Goal: Task Accomplishment & Management: Manage account settings

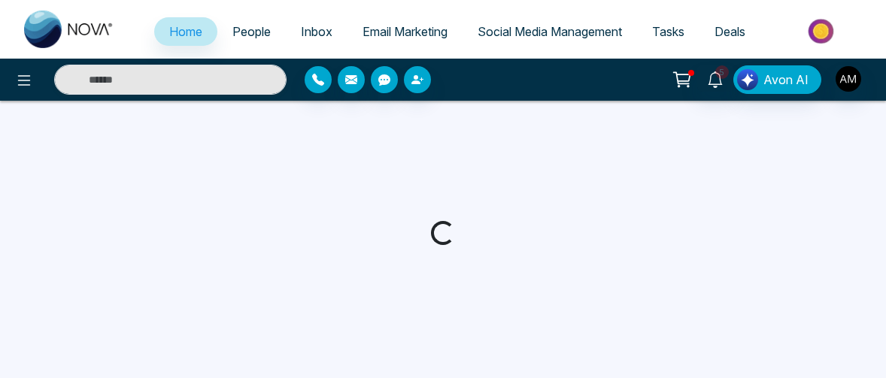
select select "*"
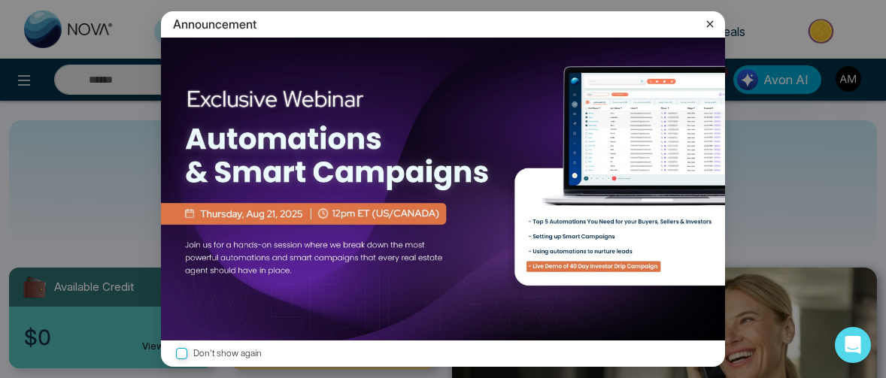
click at [711, 17] on icon at bounding box center [710, 24] width 15 height 15
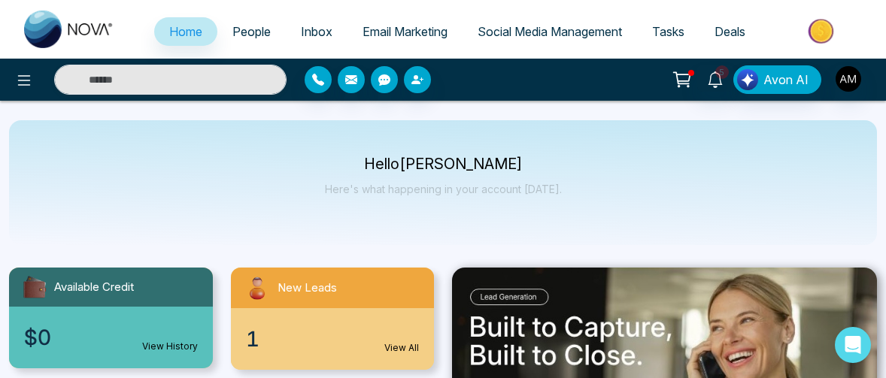
click at [225, 20] on link "People" at bounding box center [251, 31] width 68 height 29
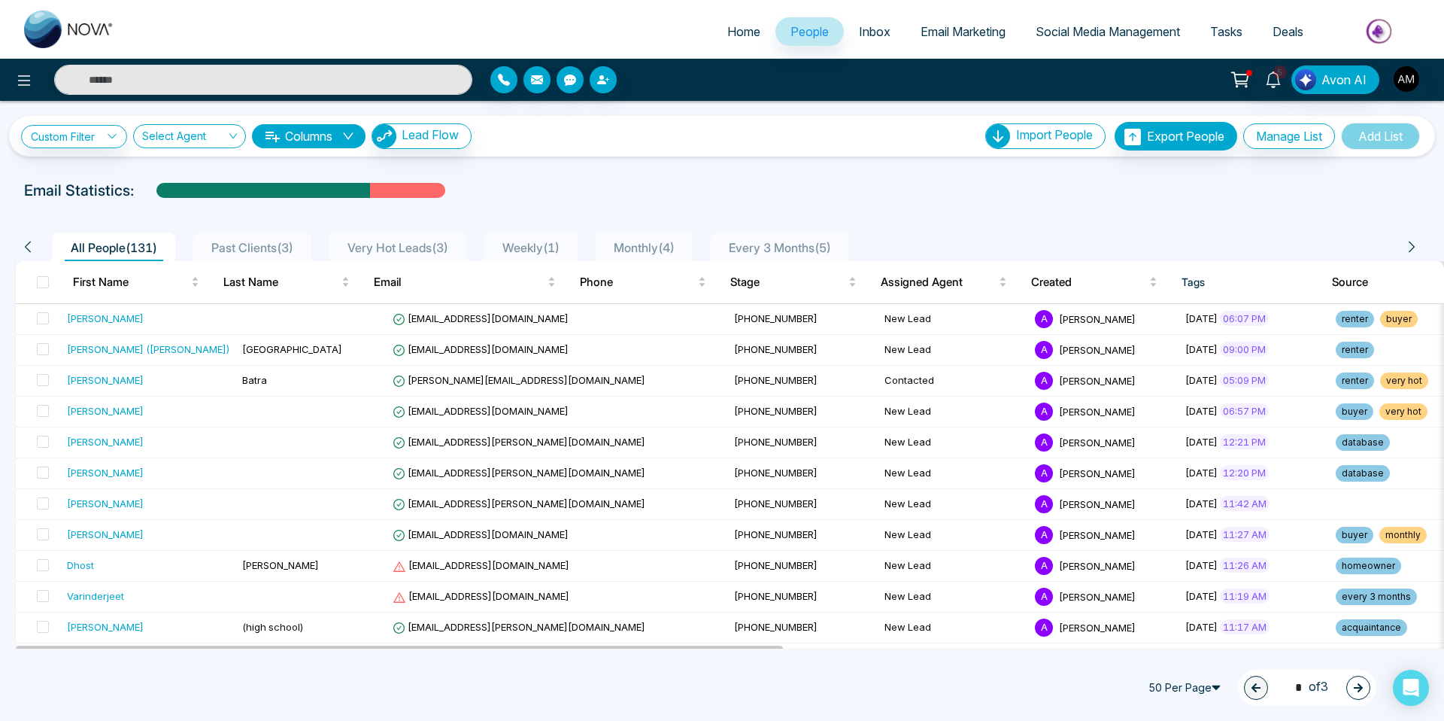
click at [240, 250] on span "Past Clients ( 3 )" at bounding box center [252, 247] width 94 height 15
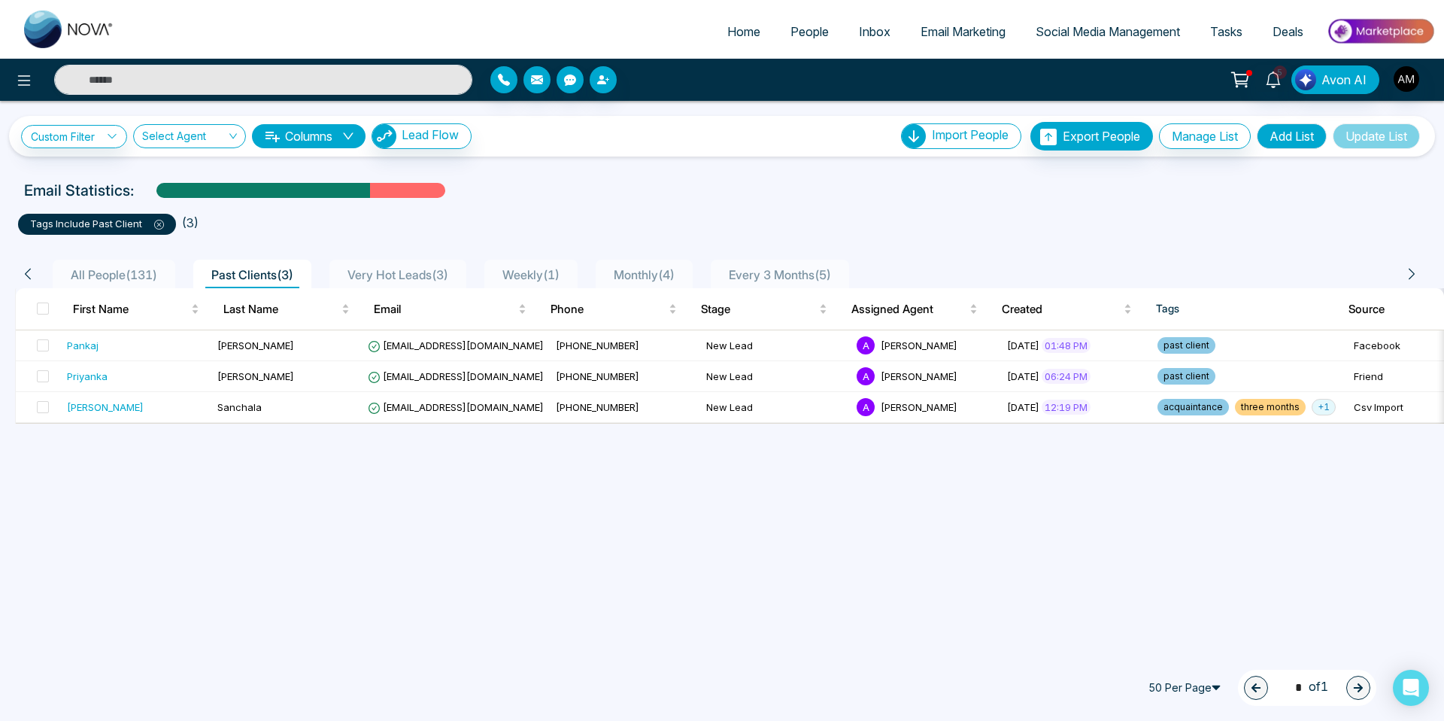
click at [430, 280] on span "Very Hot Leads ( 3 )" at bounding box center [398, 274] width 113 height 15
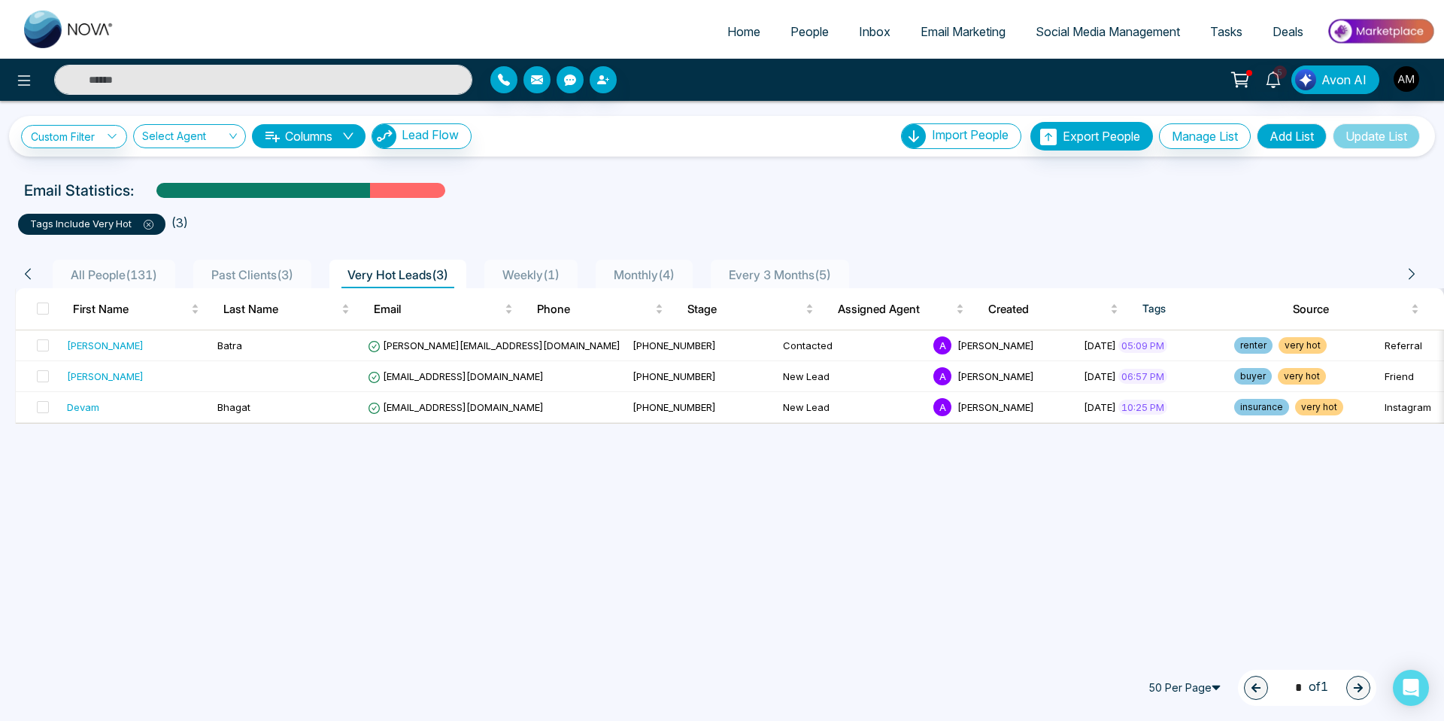
click at [276, 269] on span "Past Clients ( 3 )" at bounding box center [252, 274] width 94 height 15
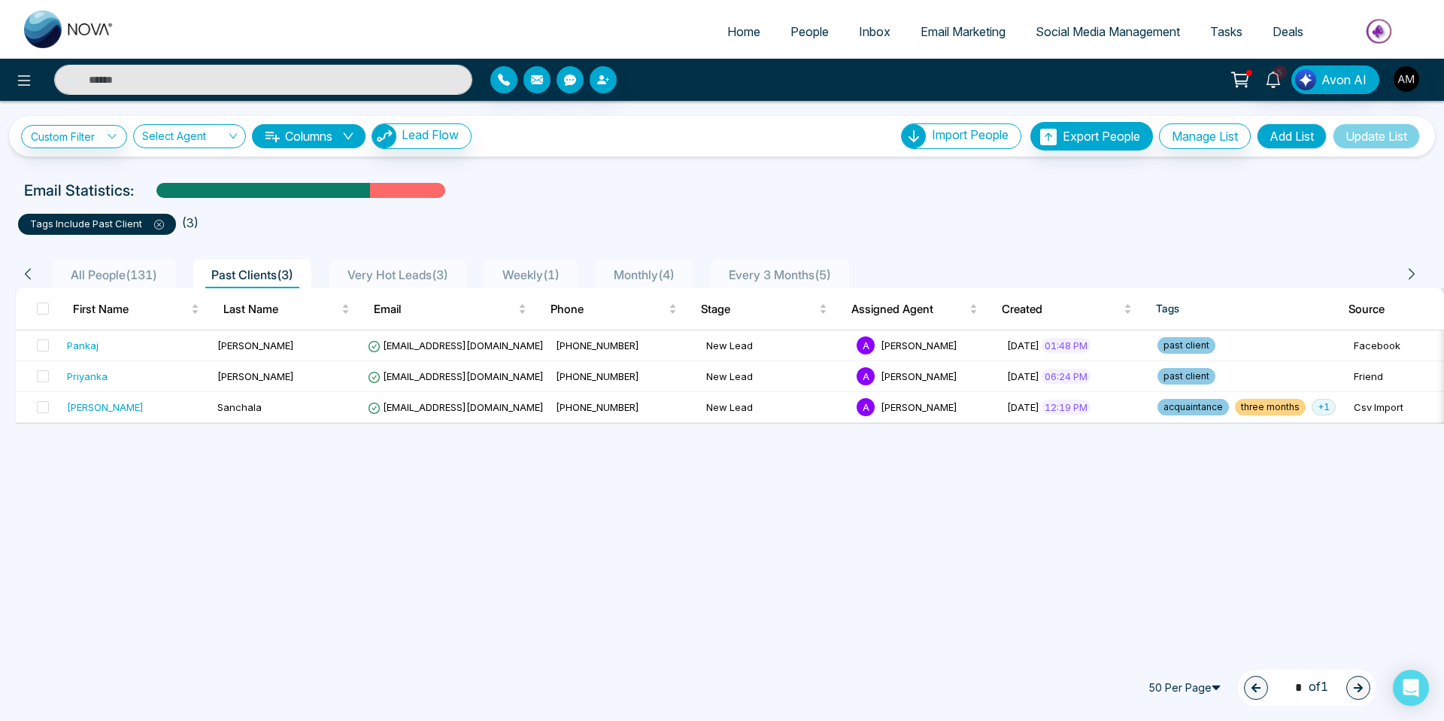
click at [406, 282] on div "Very Hot Leads ( 3 )" at bounding box center [398, 275] width 113 height 18
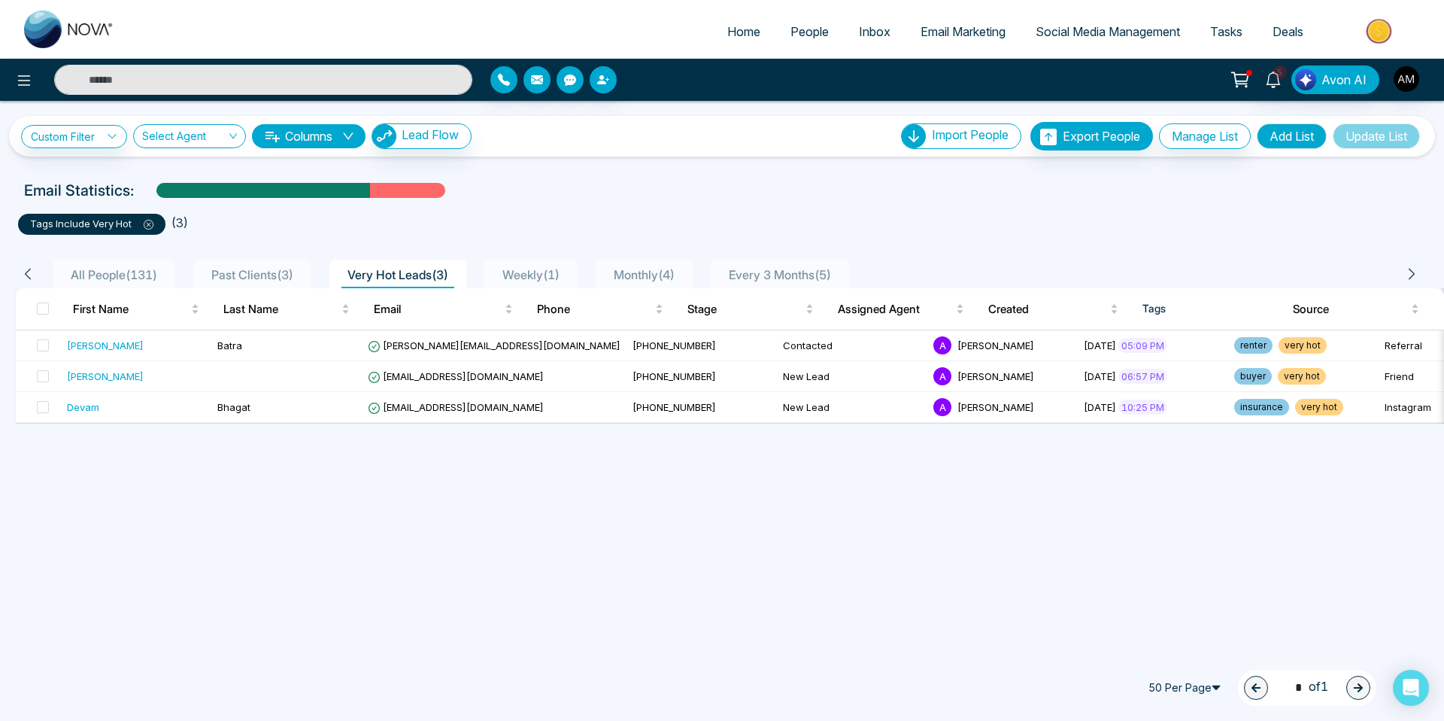
click at [259, 272] on span "Past Clients ( 3 )" at bounding box center [252, 274] width 94 height 15
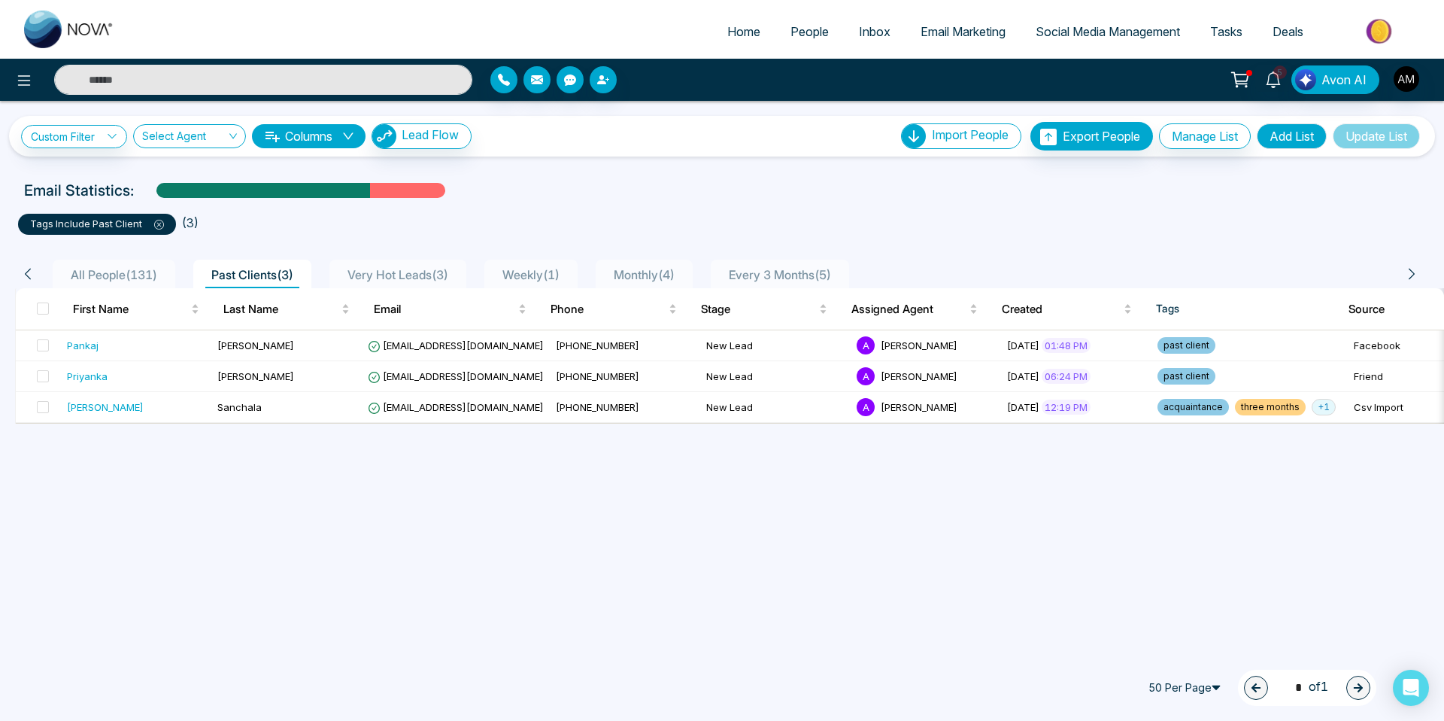
click at [309, 82] on input "text" at bounding box center [263, 80] width 418 height 30
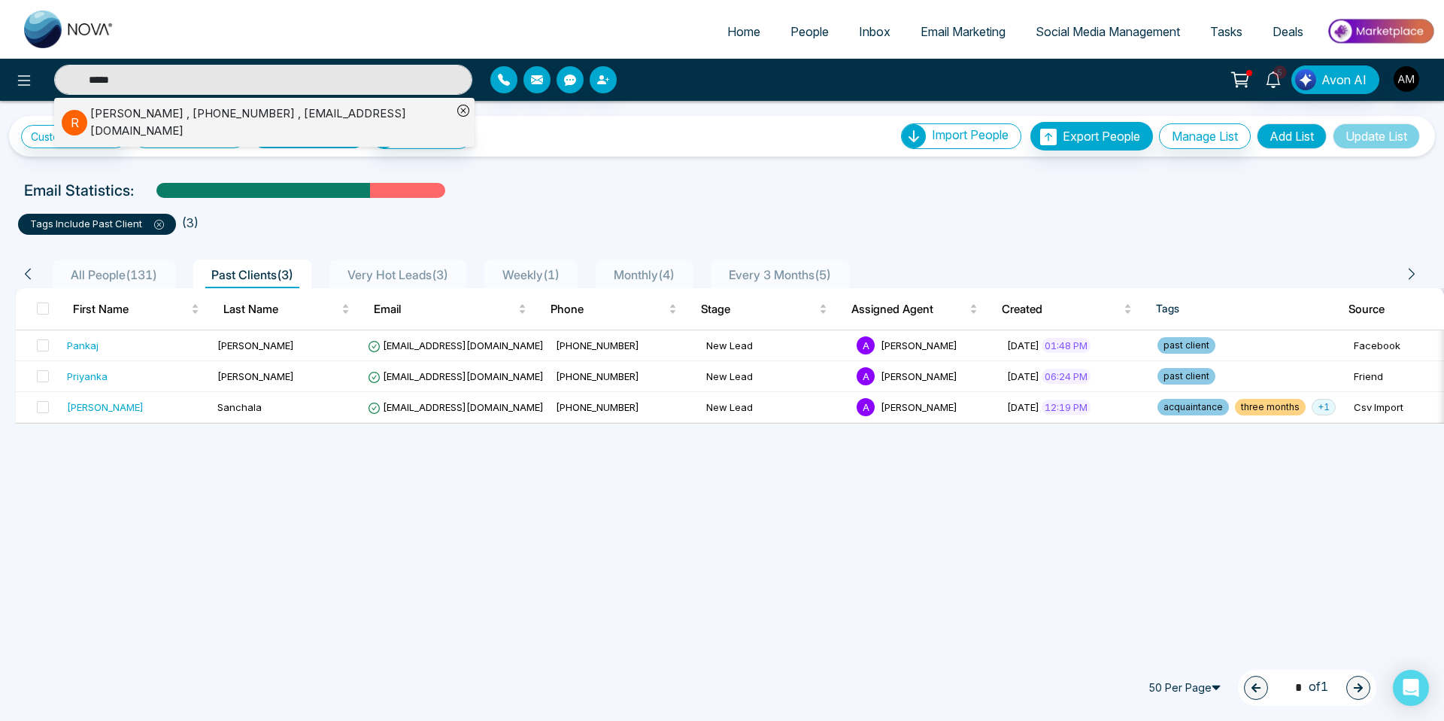
type input "*****"
click at [153, 116] on div "[PERSON_NAME] , [PHONE_NUMBER] , [EMAIL_ADDRESS][DOMAIN_NAME]" at bounding box center [271, 122] width 362 height 34
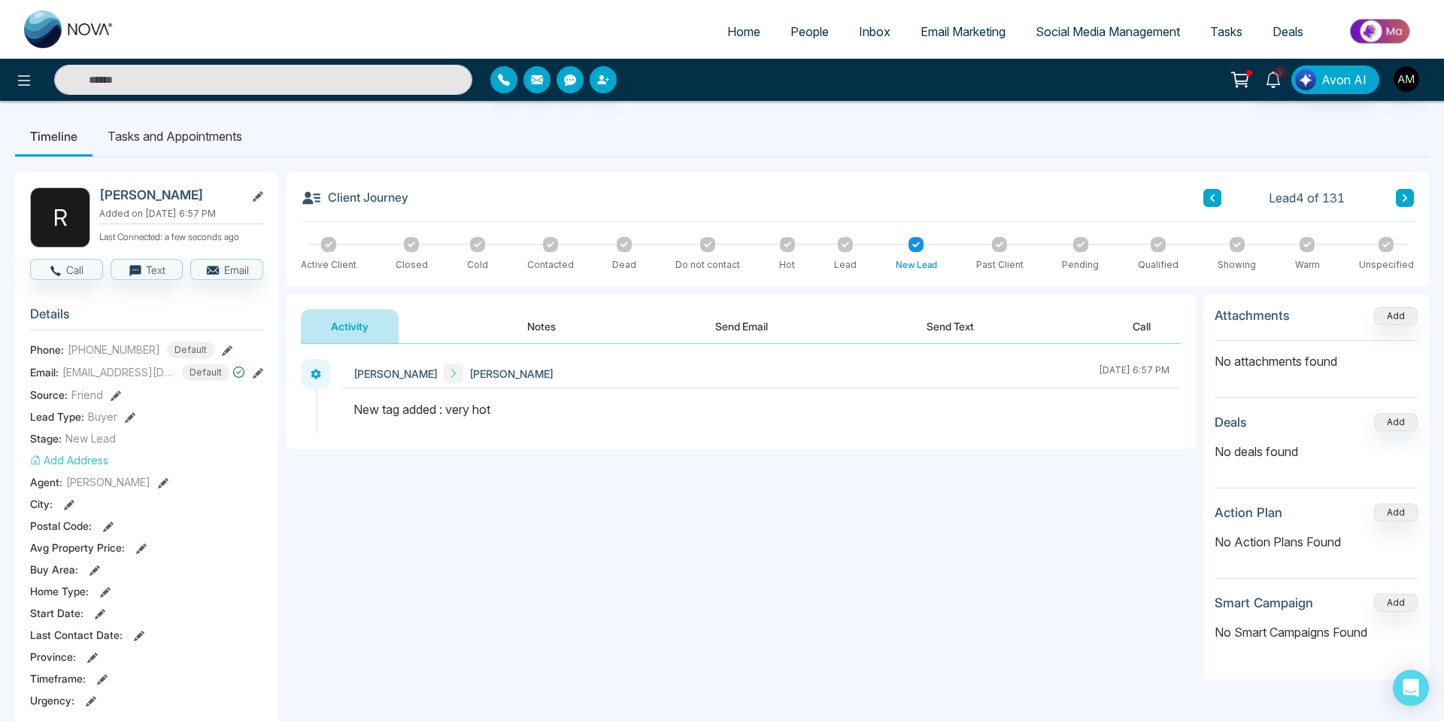
click at [801, 29] on span "People" at bounding box center [810, 31] width 38 height 15
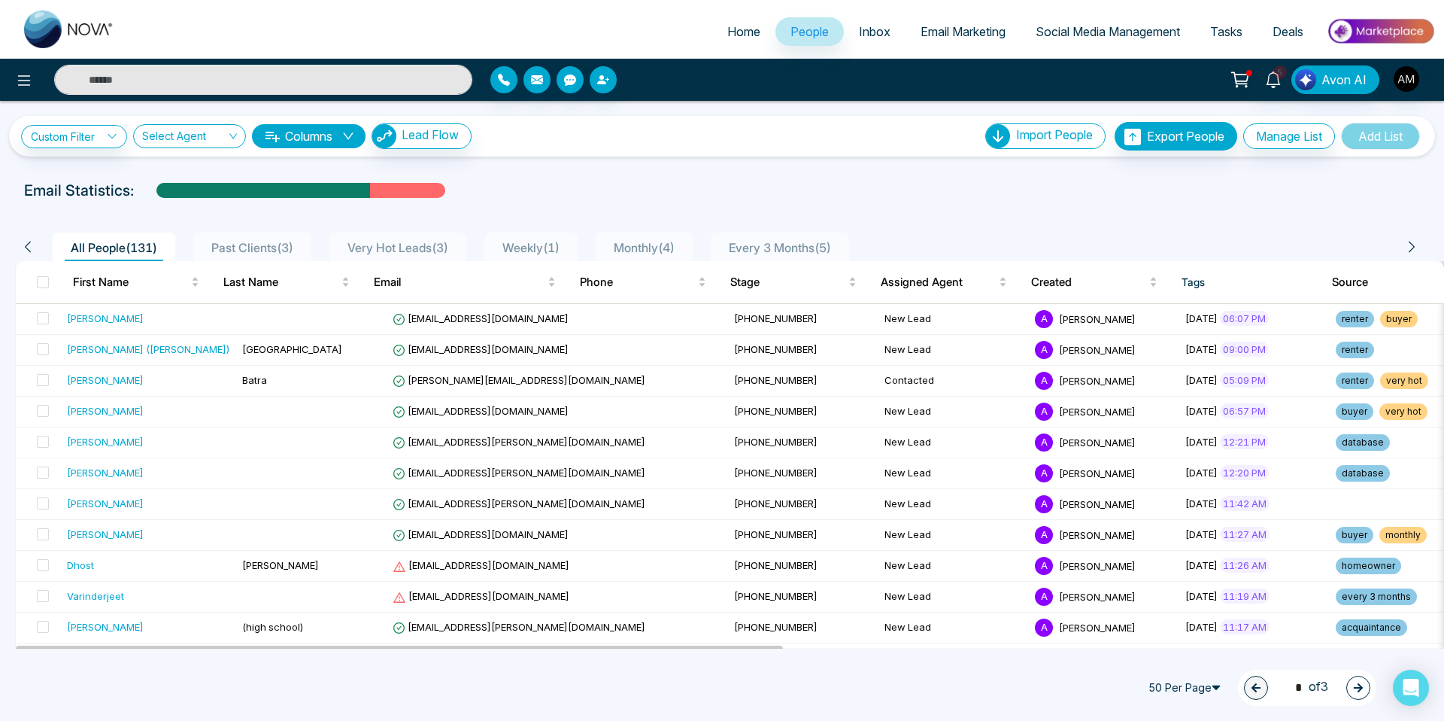
click at [267, 67] on input "text" at bounding box center [263, 80] width 418 height 30
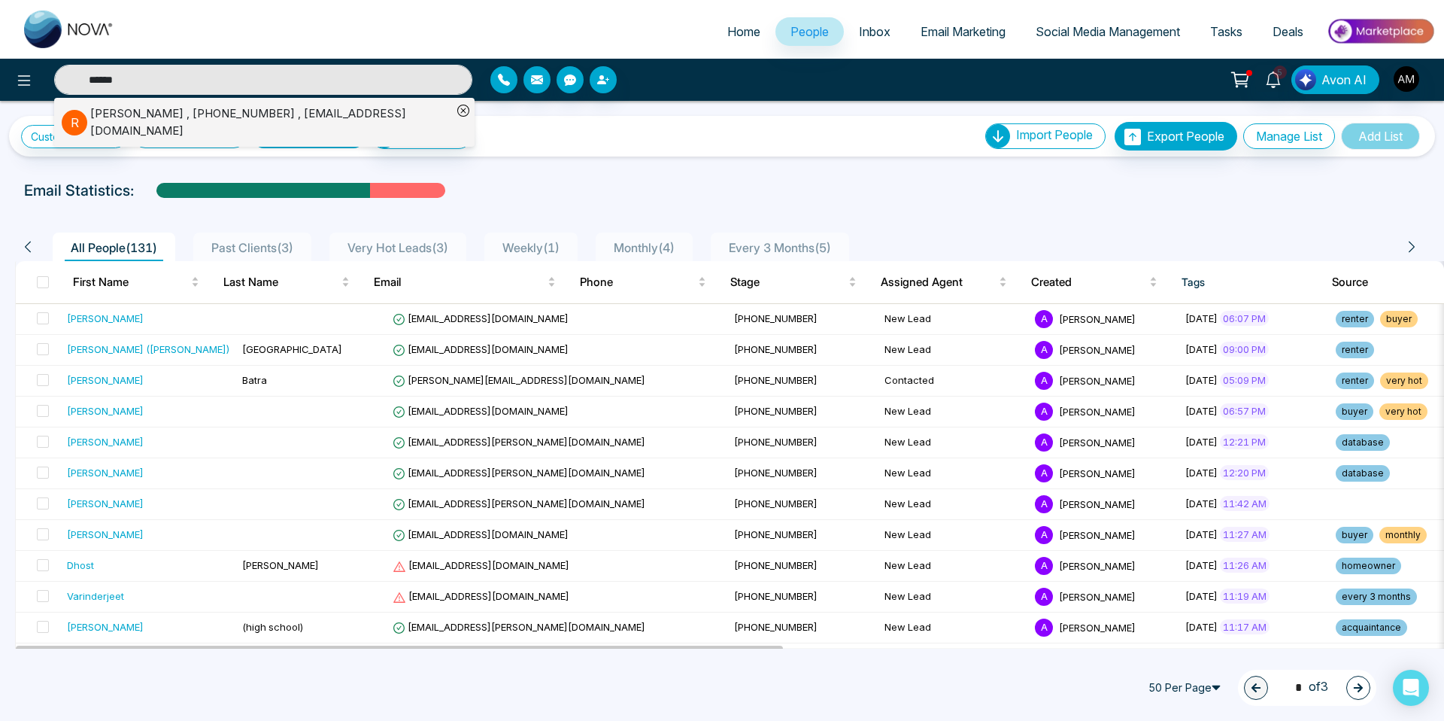
type input "******"
click at [204, 117] on div "[PERSON_NAME] , [PHONE_NUMBER] , [EMAIL_ADDRESS][DOMAIN_NAME]" at bounding box center [271, 122] width 362 height 34
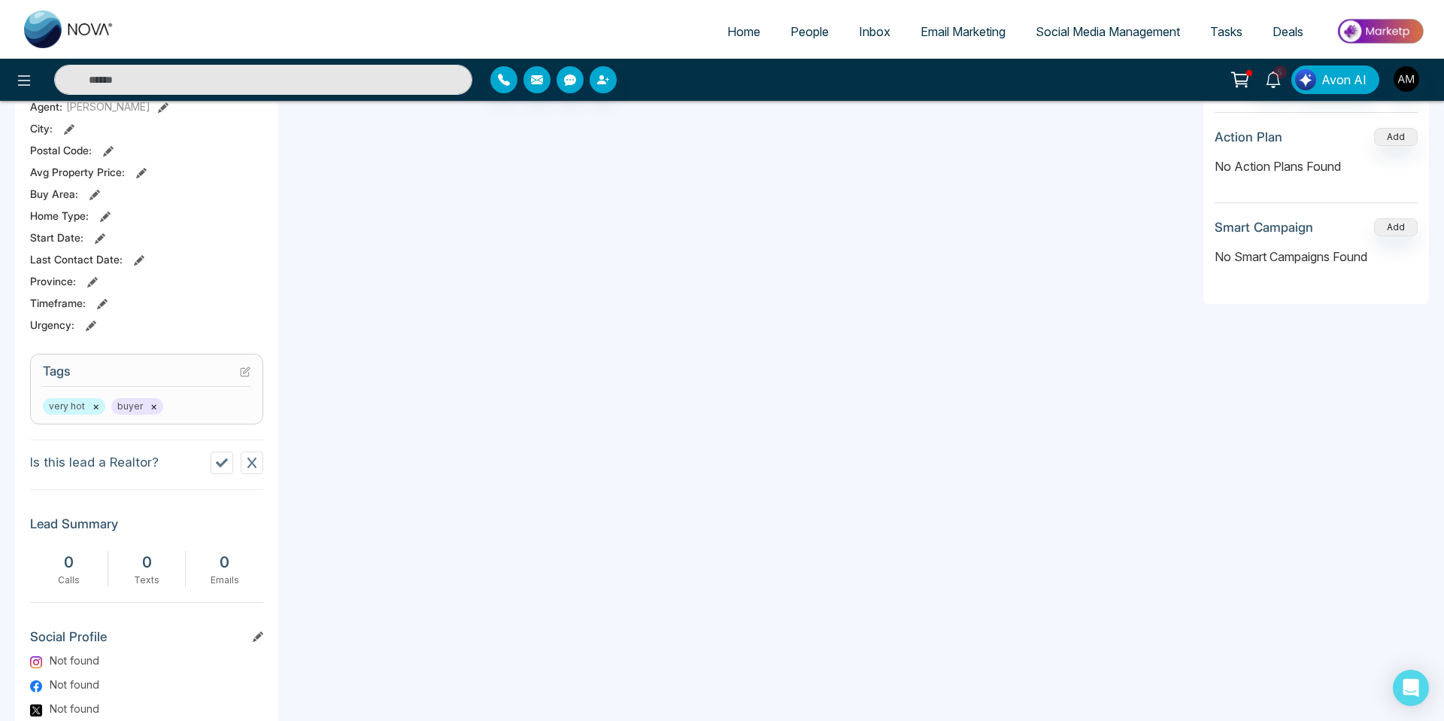
scroll to position [390, 0]
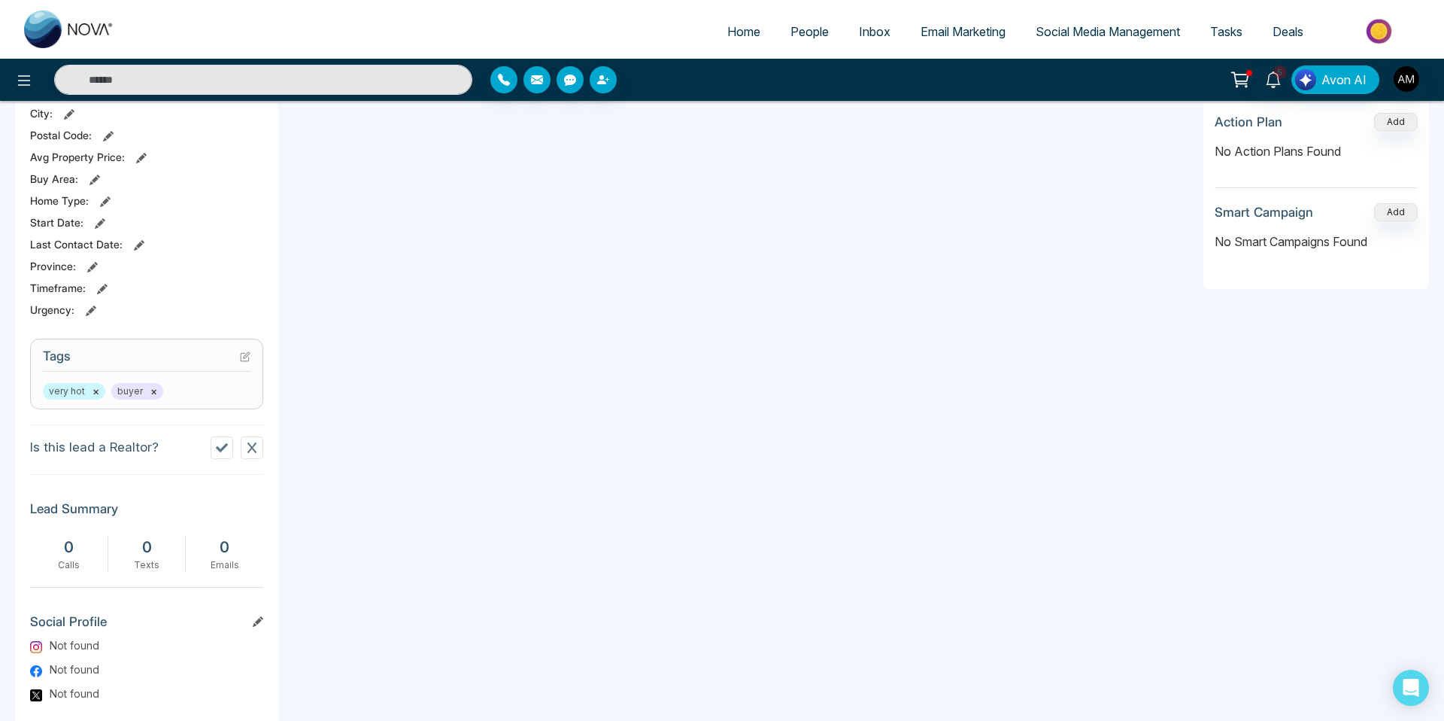
click at [184, 378] on div "very hot × buyer ×" at bounding box center [147, 391] width 208 height 17
click at [244, 357] on icon at bounding box center [245, 356] width 11 height 11
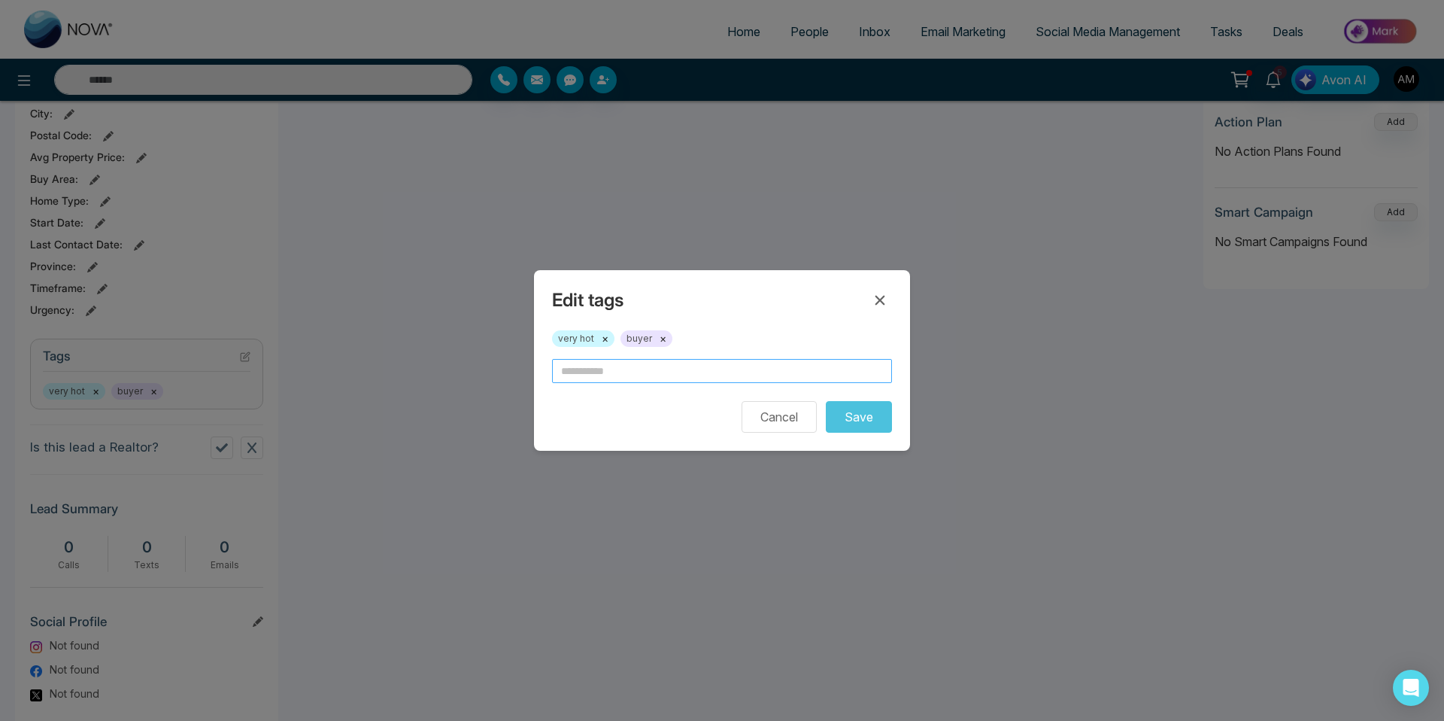
click at [630, 378] on input "text" at bounding box center [722, 371] width 340 height 24
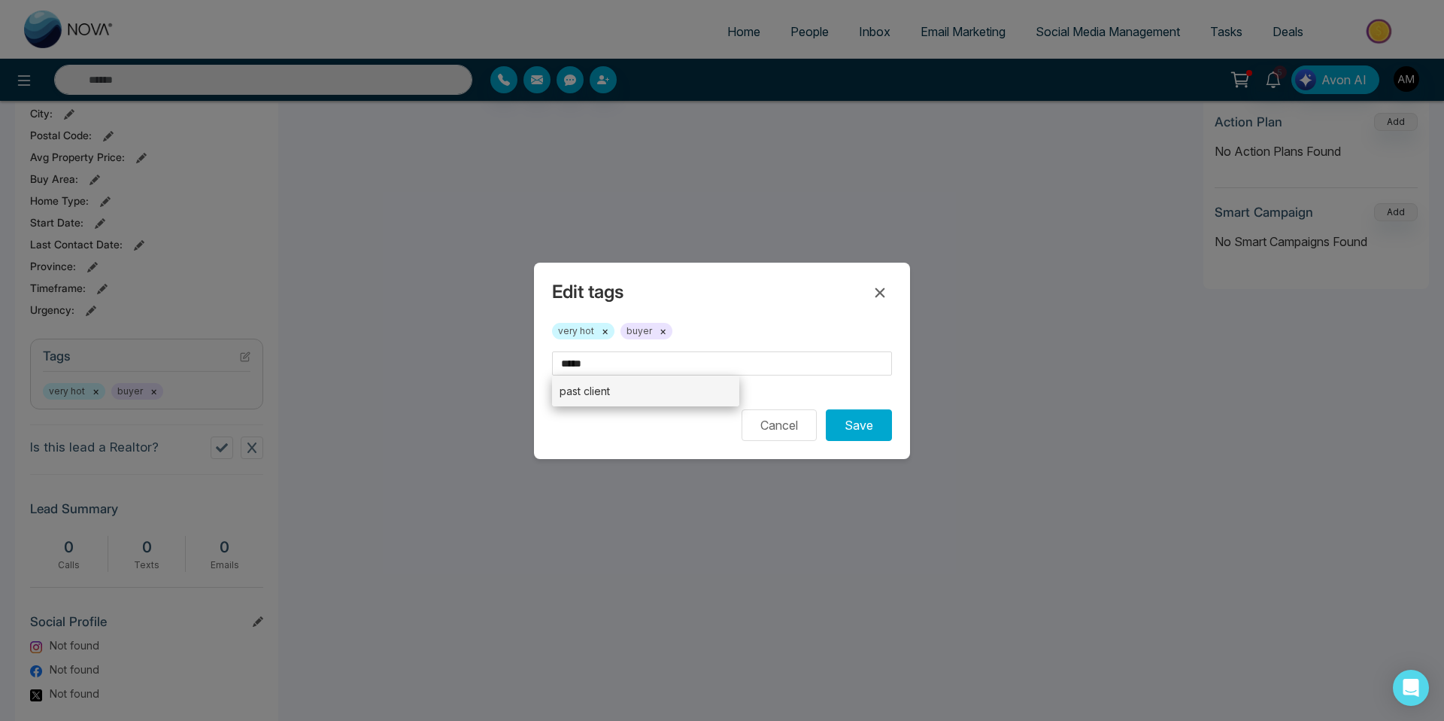
click at [612, 378] on li "past client" at bounding box center [645, 390] width 187 height 31
type input "**********"
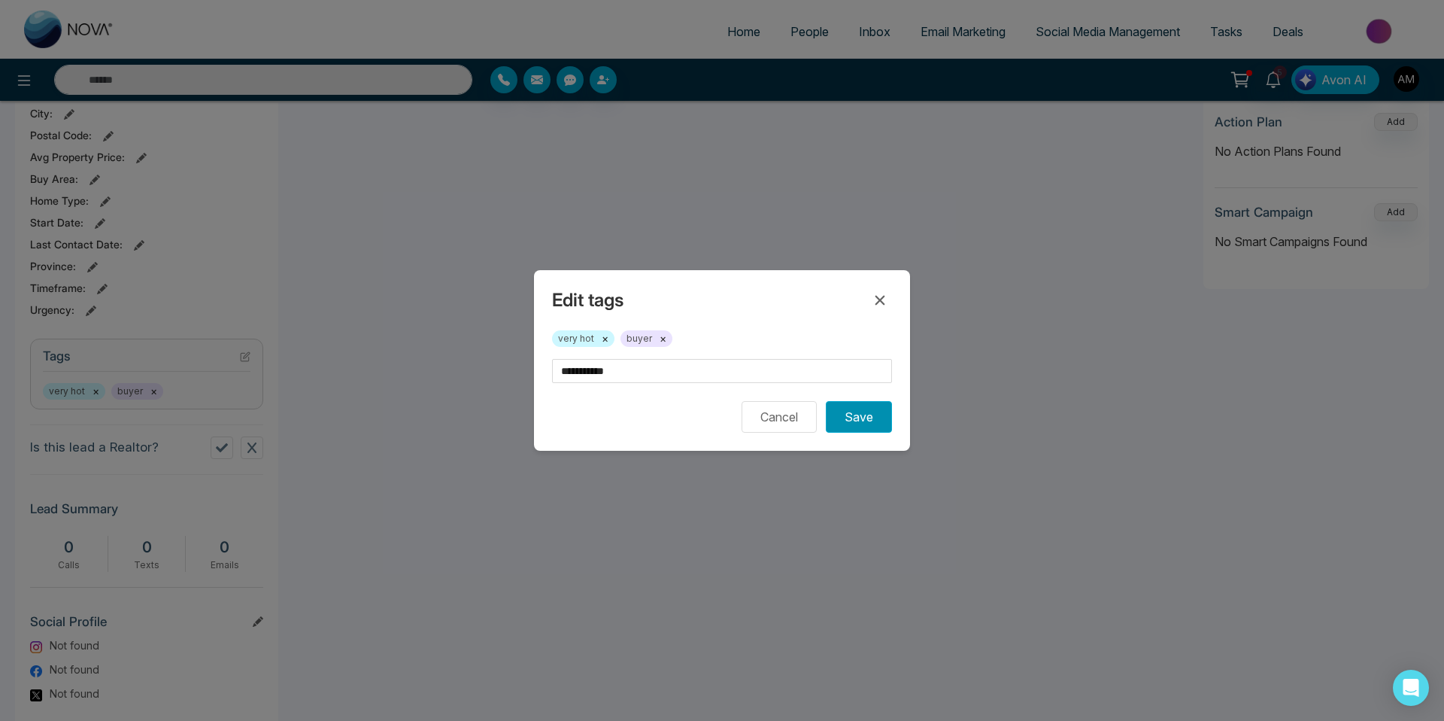
click at [858, 378] on button "Save" at bounding box center [859, 417] width 66 height 32
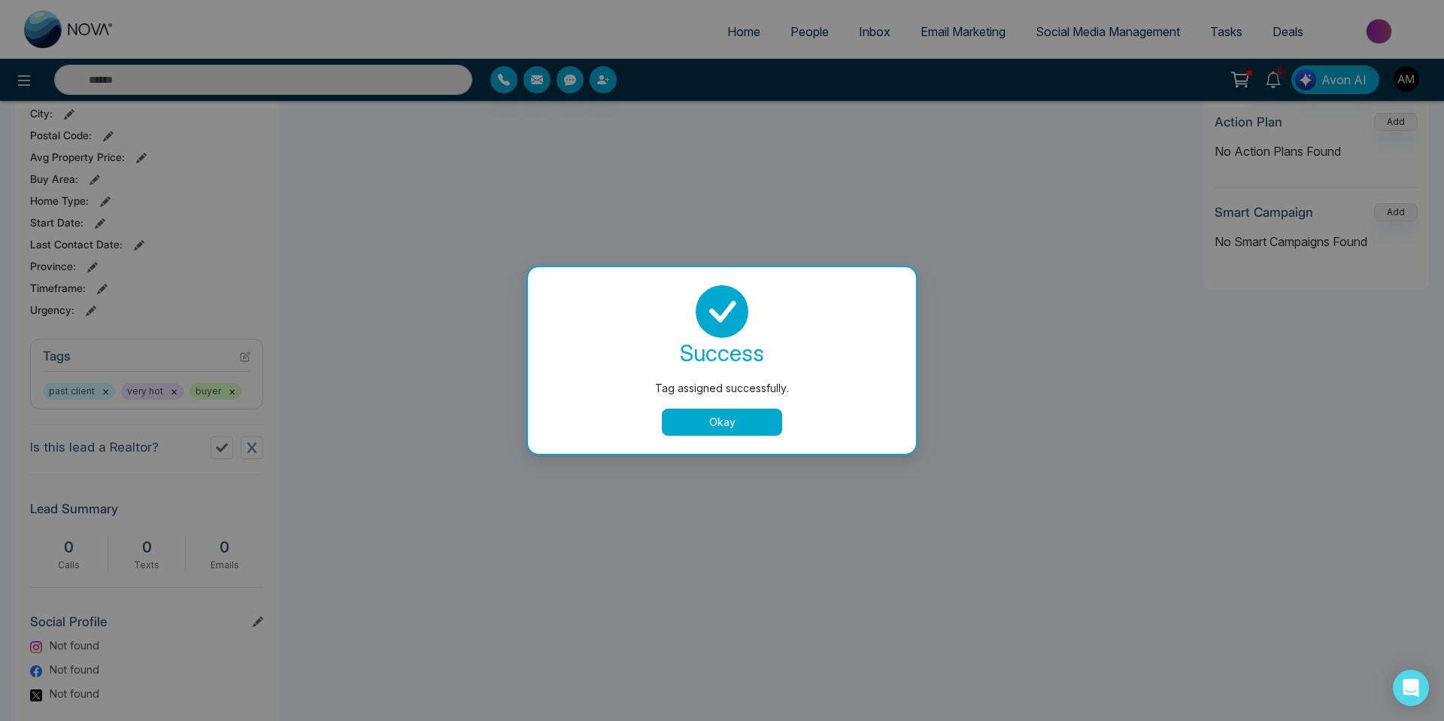
click at [729, 378] on div "success Tag assigned successfully. Okay" at bounding box center [722, 360] width 388 height 187
click at [729, 378] on button "Okay" at bounding box center [722, 422] width 120 height 27
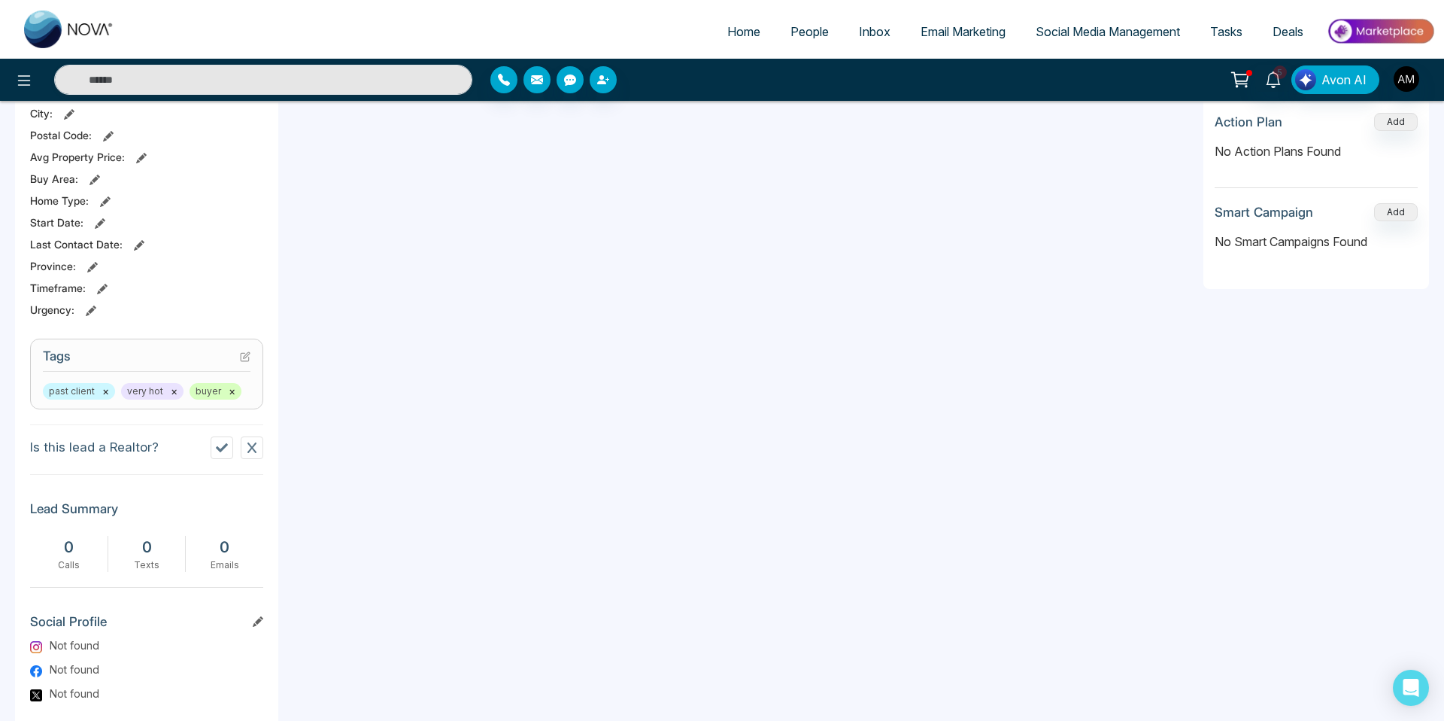
click at [791, 32] on span "People" at bounding box center [810, 31] width 38 height 15
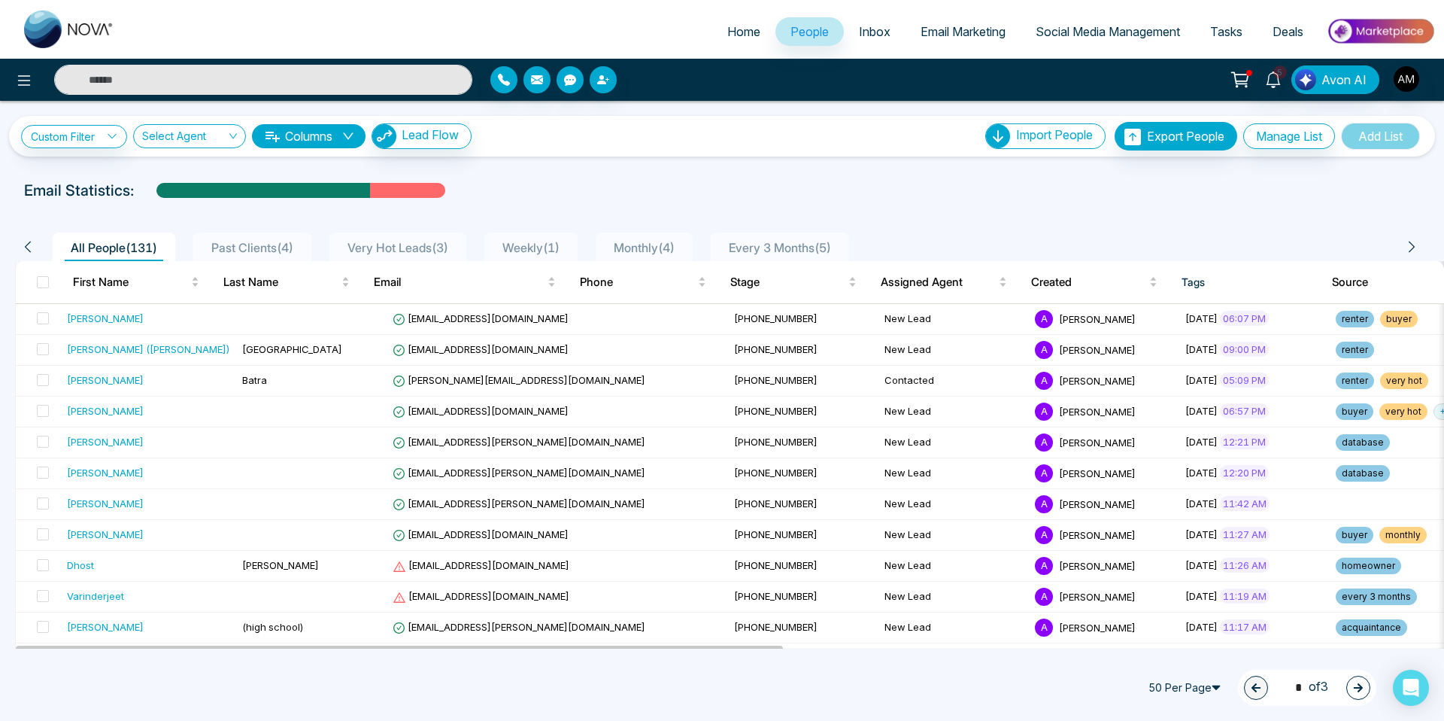
click at [303, 91] on input "text" at bounding box center [263, 80] width 418 height 30
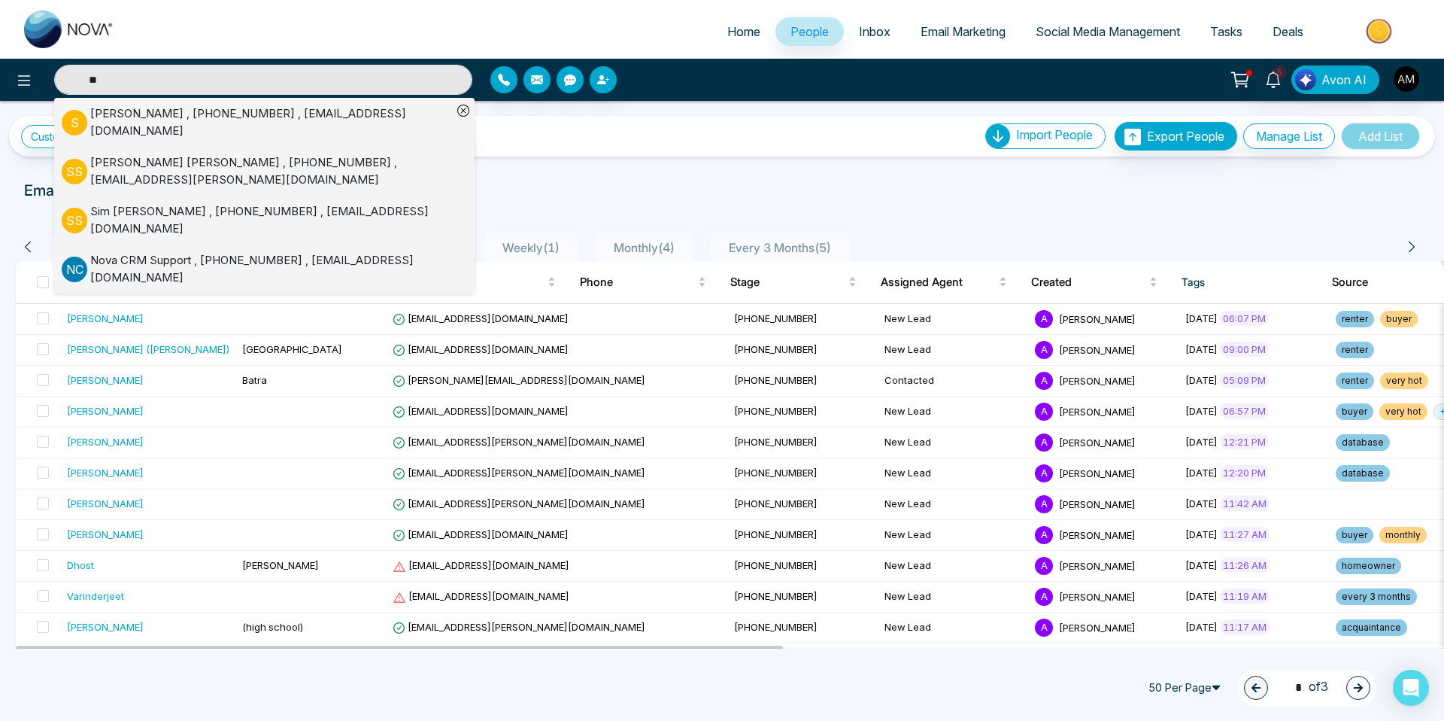
type input "**"
click at [614, 203] on div at bounding box center [722, 205] width 1426 height 6
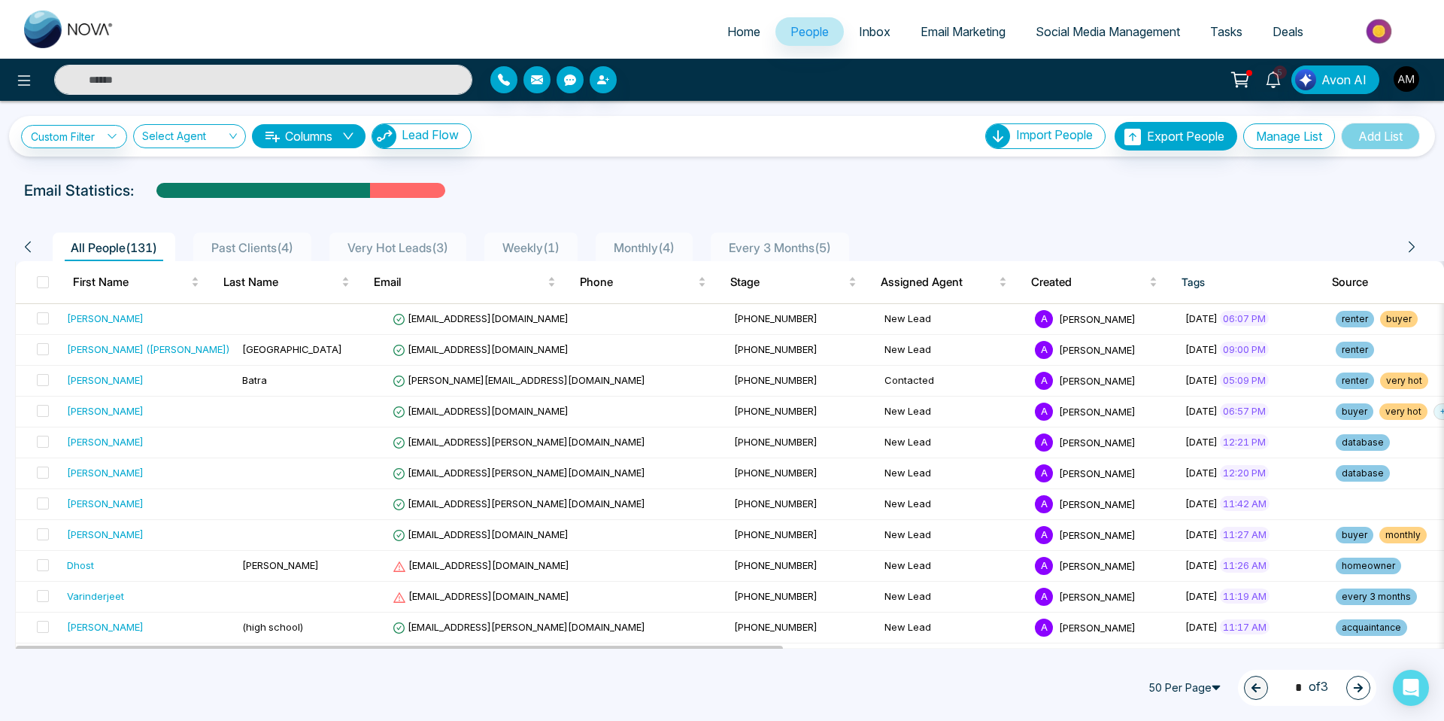
type input "**"
click at [430, 241] on span "Very Hot Leads ( 3 )" at bounding box center [398, 247] width 113 height 15
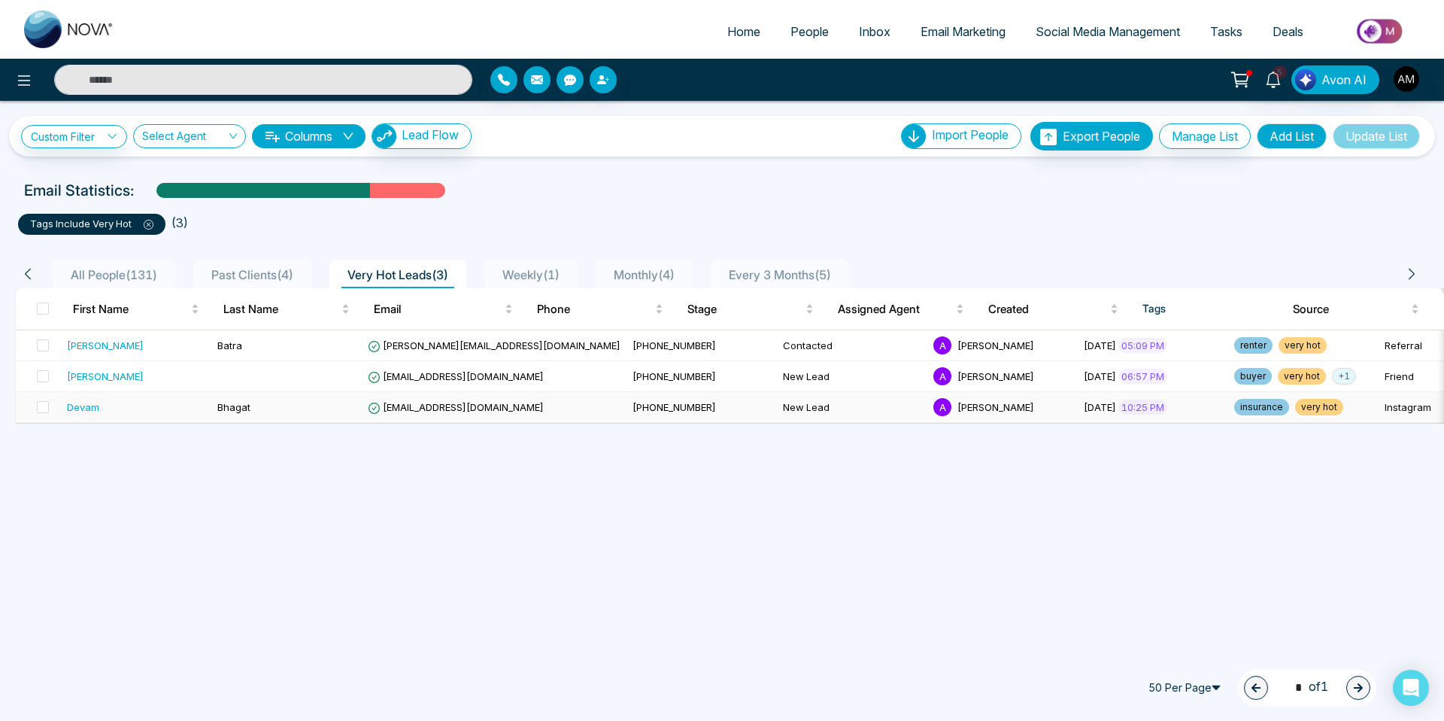
click at [137, 378] on div "Devam" at bounding box center [136, 406] width 138 height 15
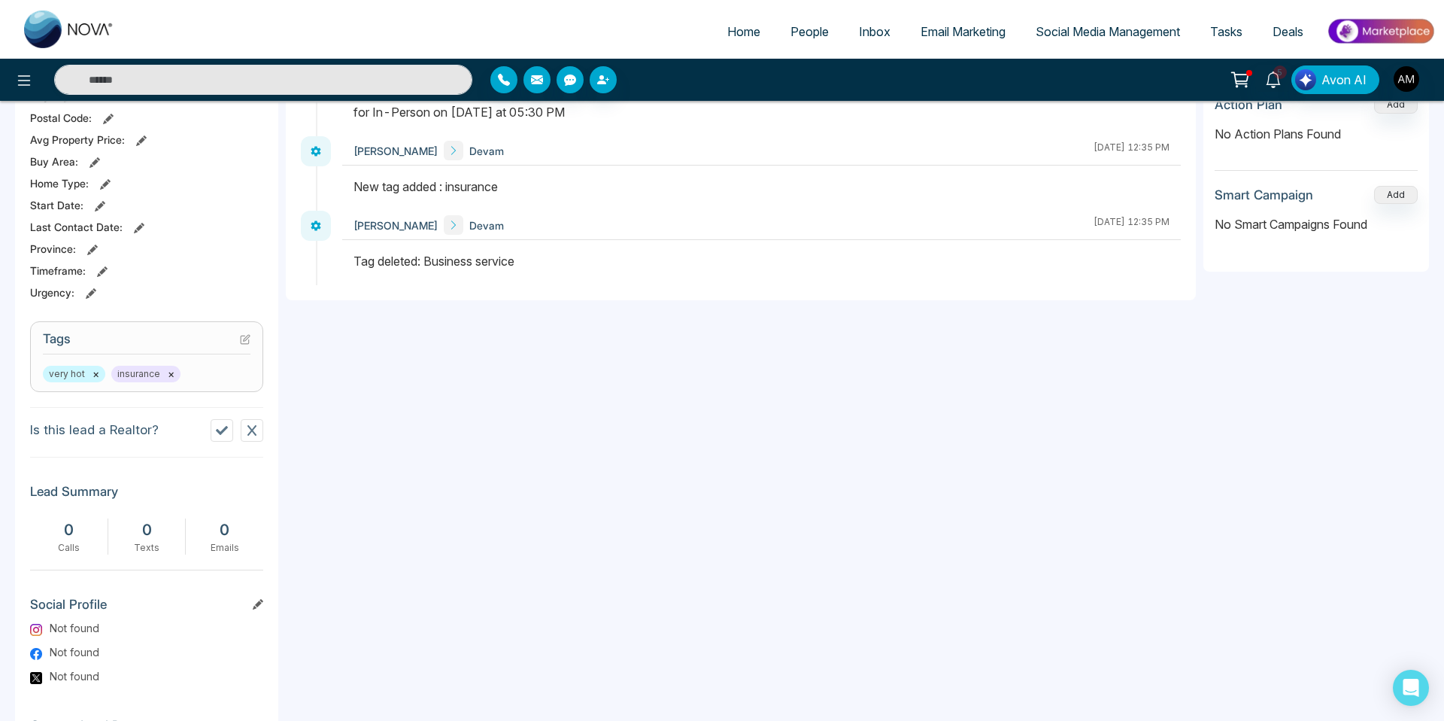
scroll to position [406, 0]
click at [96, 378] on button "×" at bounding box center [96, 376] width 7 height 14
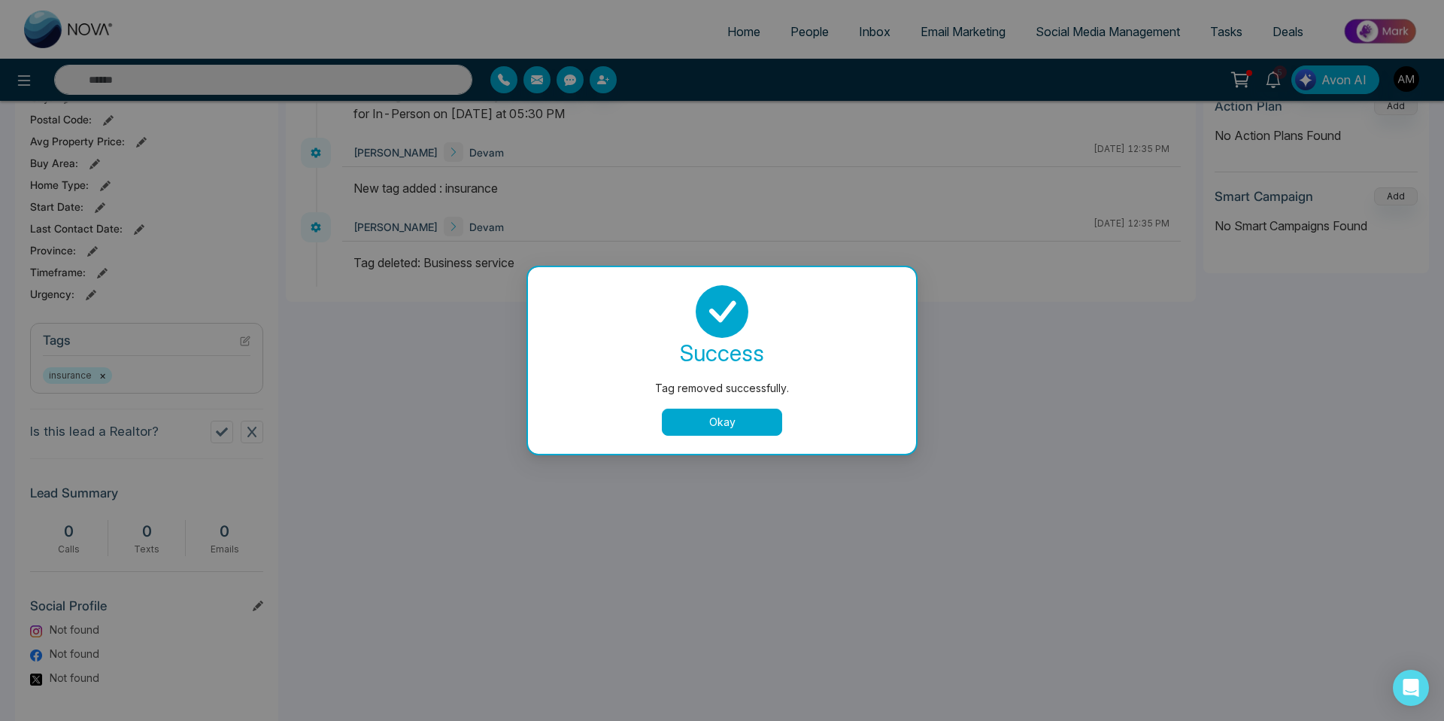
click at [716, 378] on button "Okay" at bounding box center [722, 422] width 120 height 27
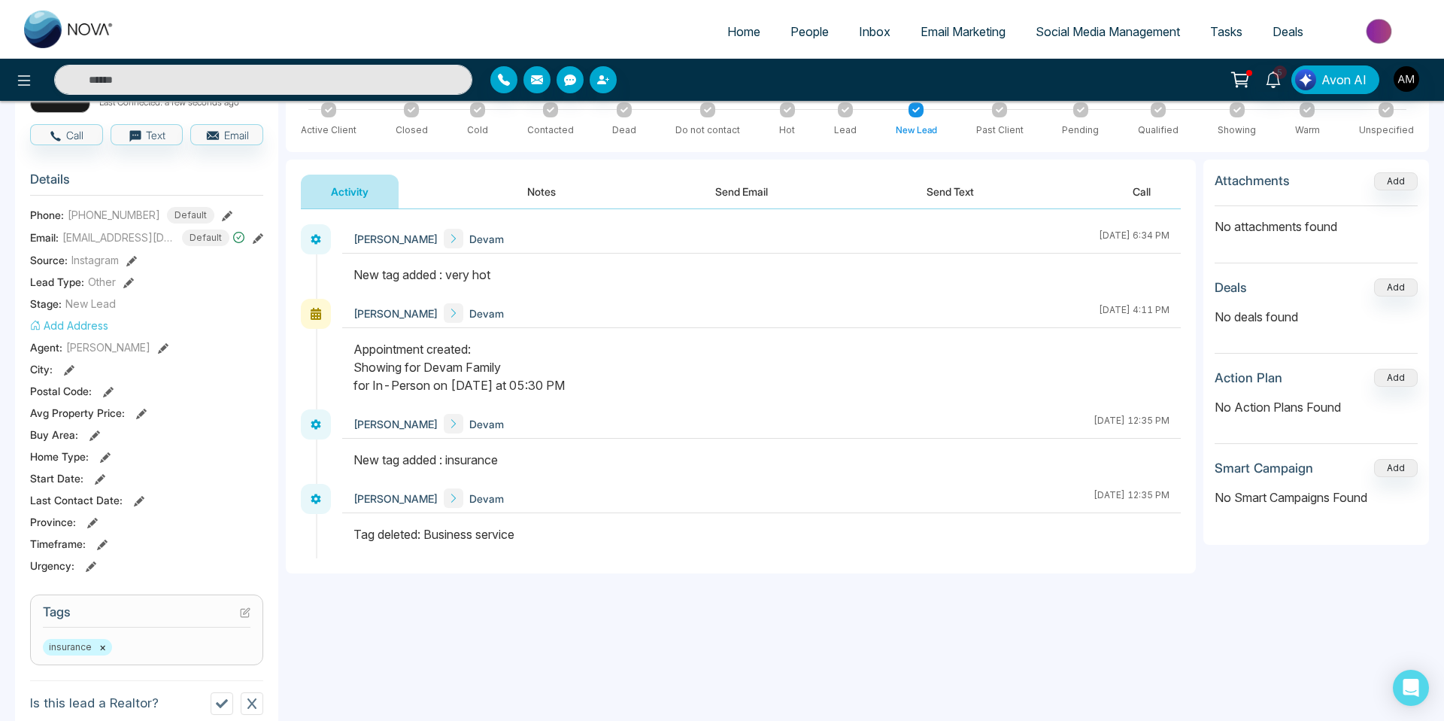
scroll to position [0, 0]
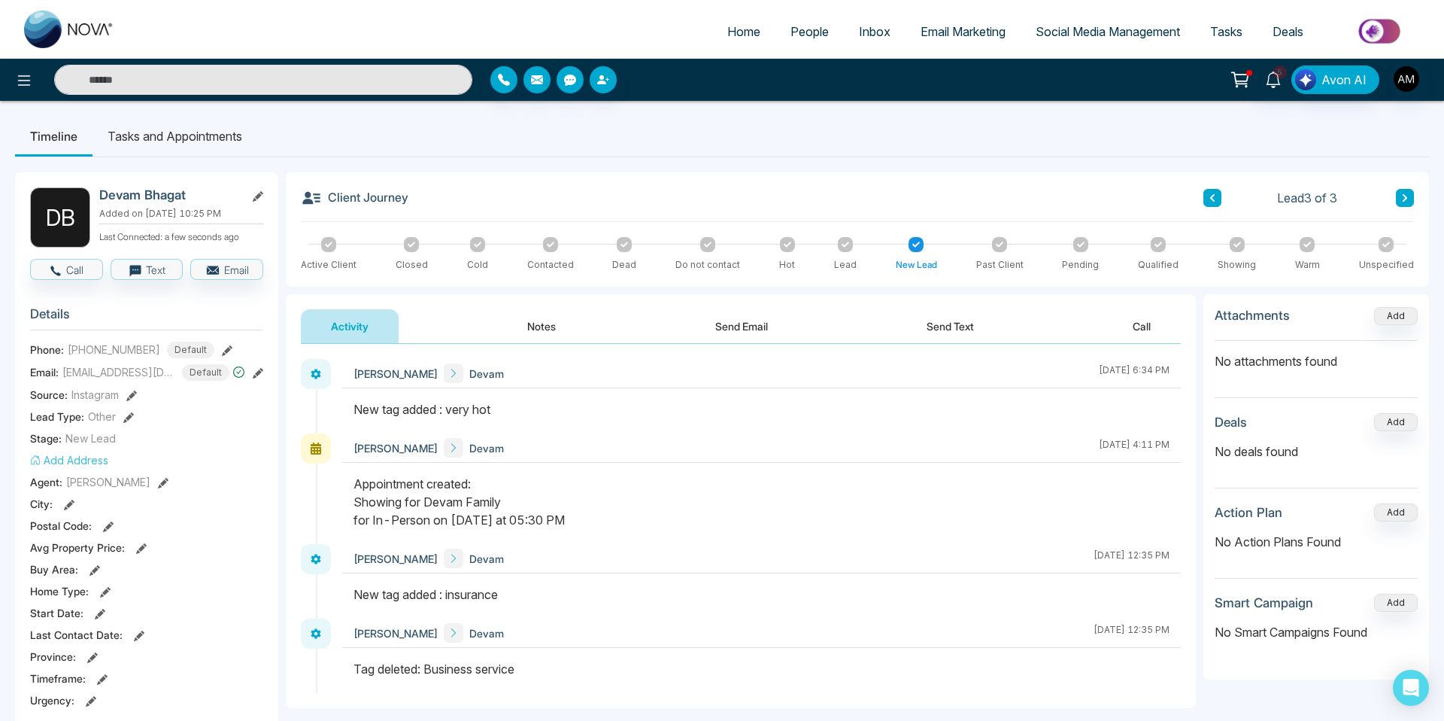
click at [791, 24] on span "People" at bounding box center [810, 31] width 38 height 15
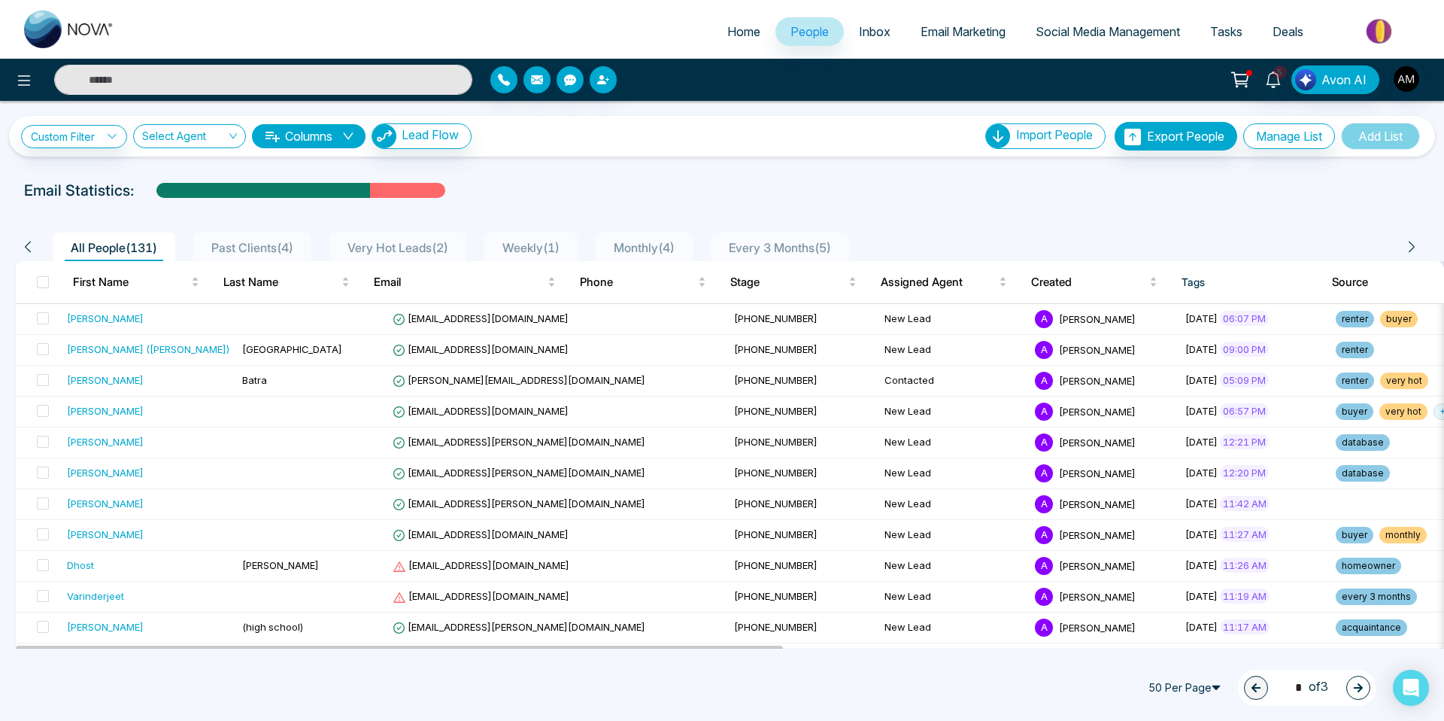
click at [393, 248] on span "Very Hot Leads ( 2 )" at bounding box center [398, 247] width 113 height 15
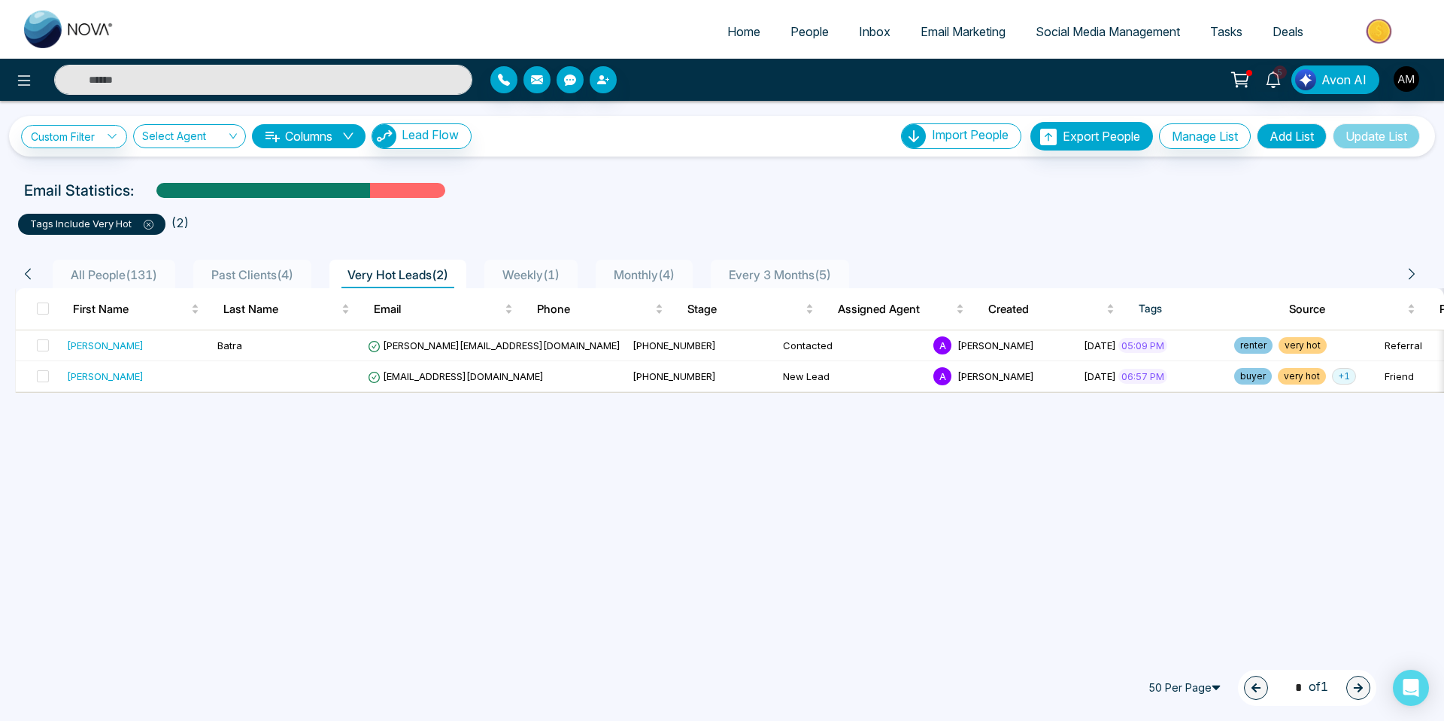
click at [299, 80] on input "text" at bounding box center [263, 80] width 418 height 30
type input "*"
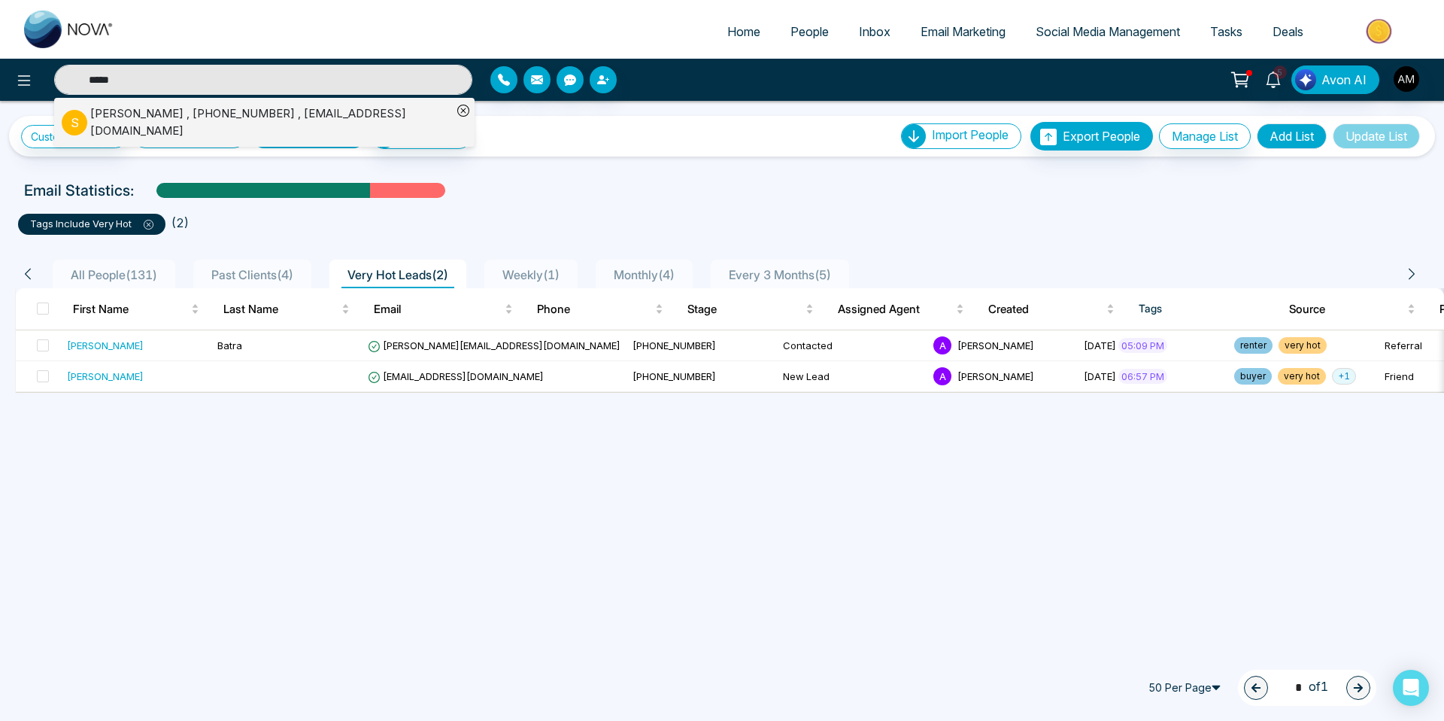
type input "*****"
click at [329, 119] on div "[PERSON_NAME] , [PHONE_NUMBER] , [EMAIL_ADDRESS][DOMAIN_NAME]" at bounding box center [271, 122] width 362 height 34
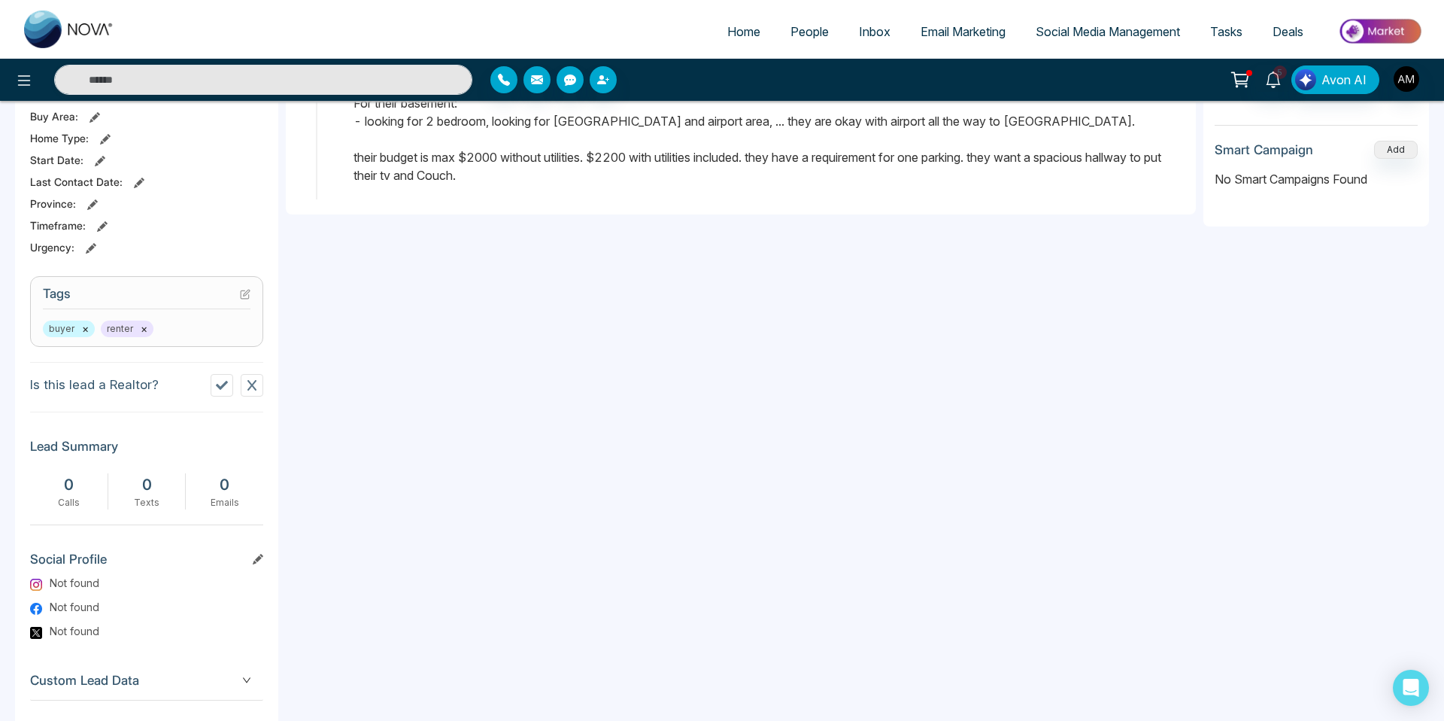
scroll to position [517, 0]
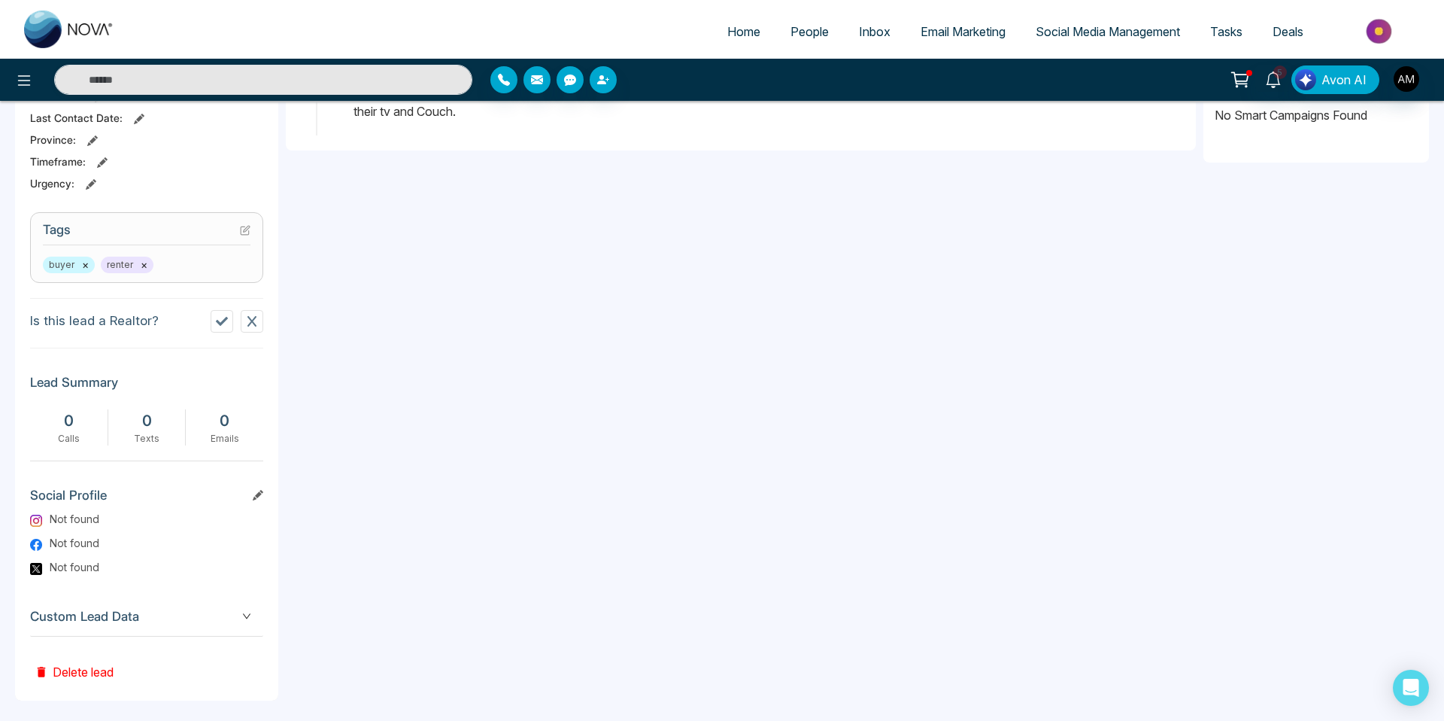
click at [187, 266] on div "buyer × renter ×" at bounding box center [147, 265] width 208 height 17
click at [244, 226] on icon at bounding box center [245, 230] width 8 height 8
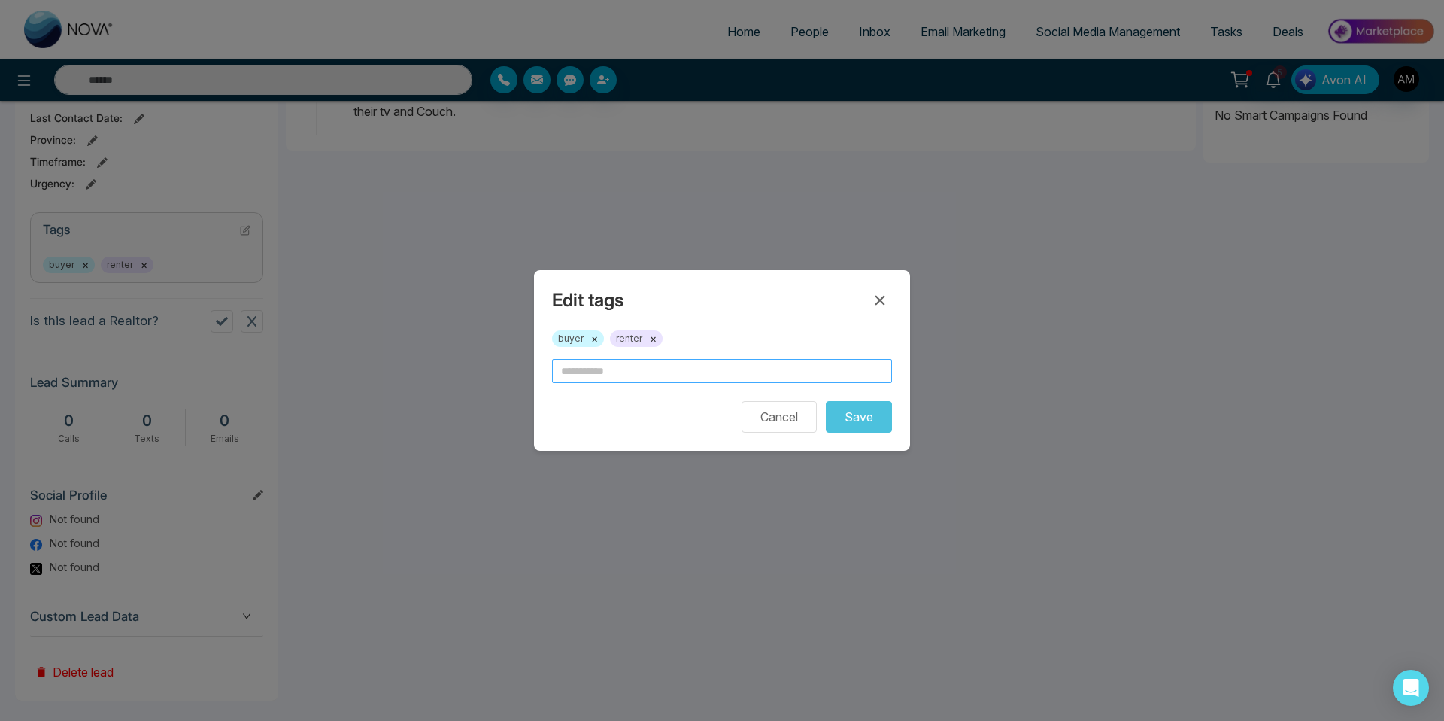
click at [615, 366] on input "text" at bounding box center [722, 371] width 340 height 24
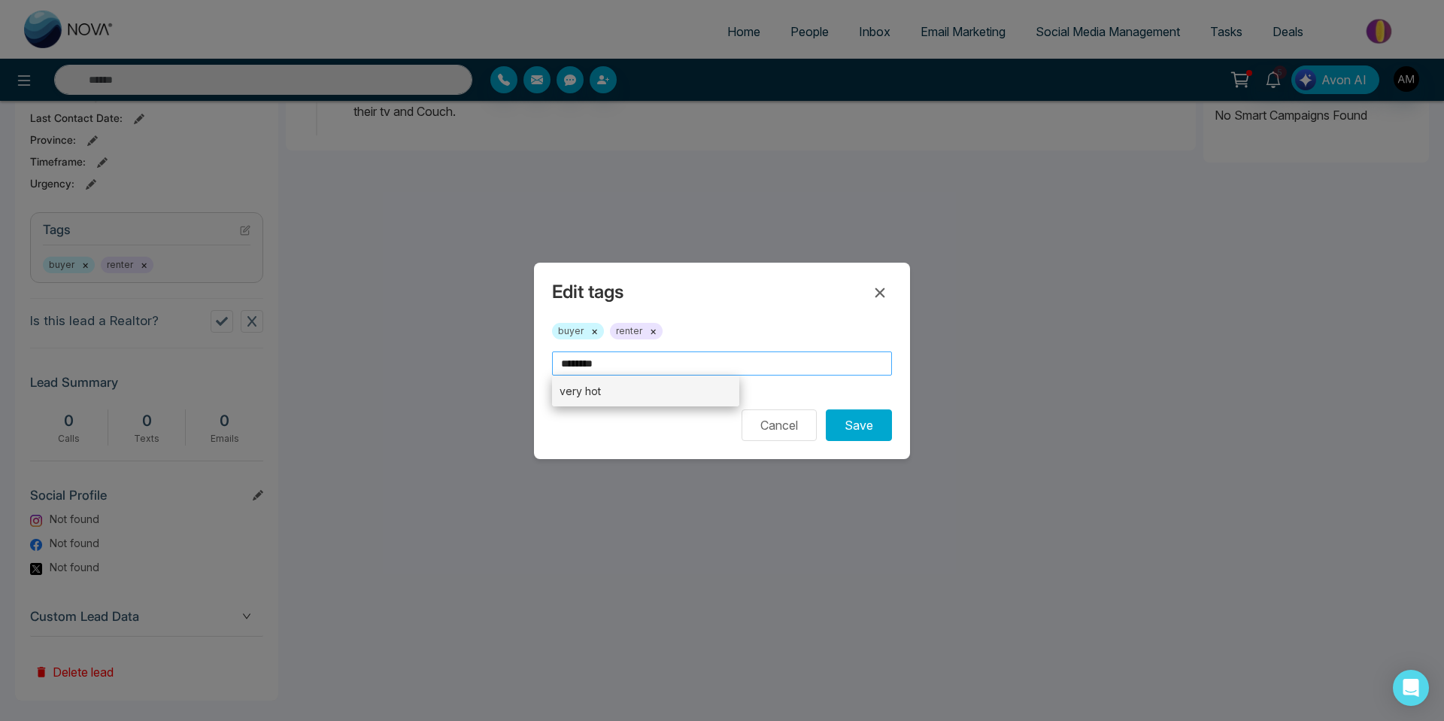
type input "********"
click at [591, 378] on li "very hot" at bounding box center [645, 390] width 187 height 31
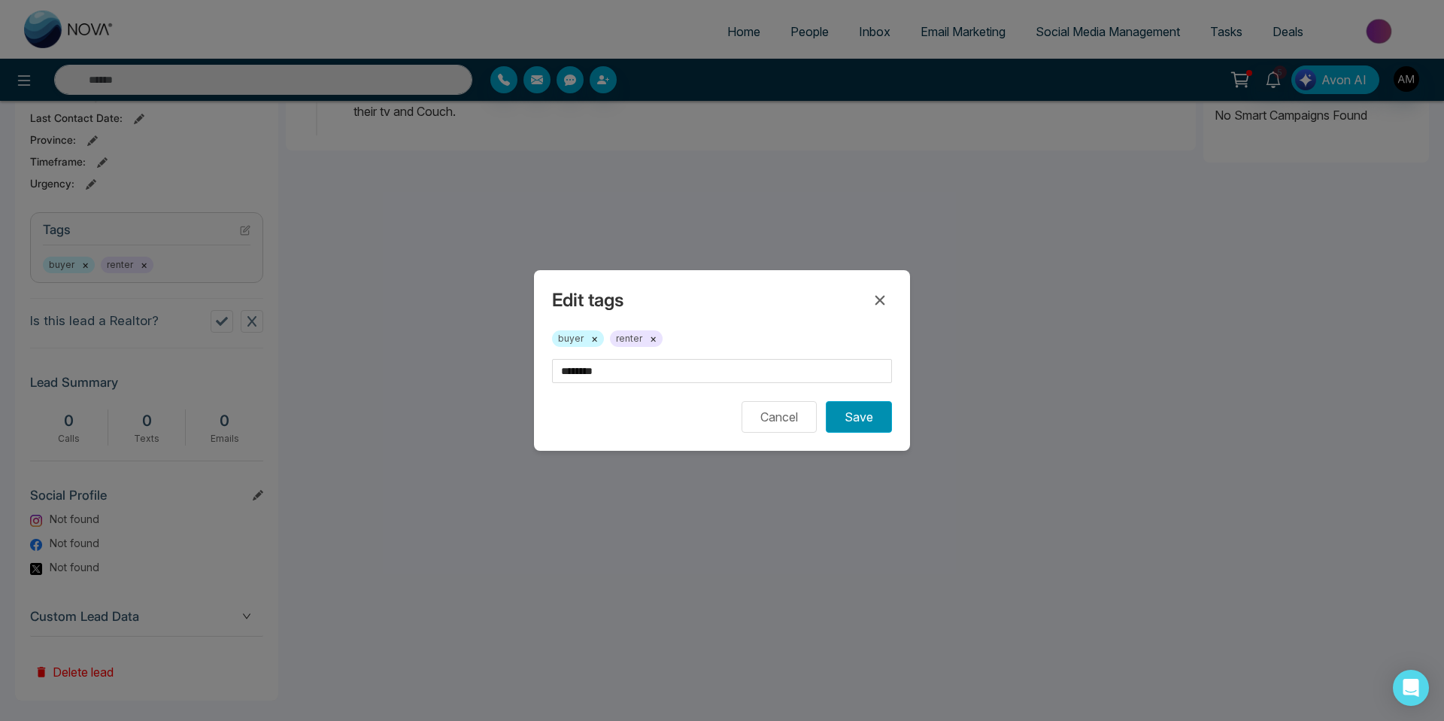
click at [852, 378] on button "Save" at bounding box center [859, 417] width 66 height 32
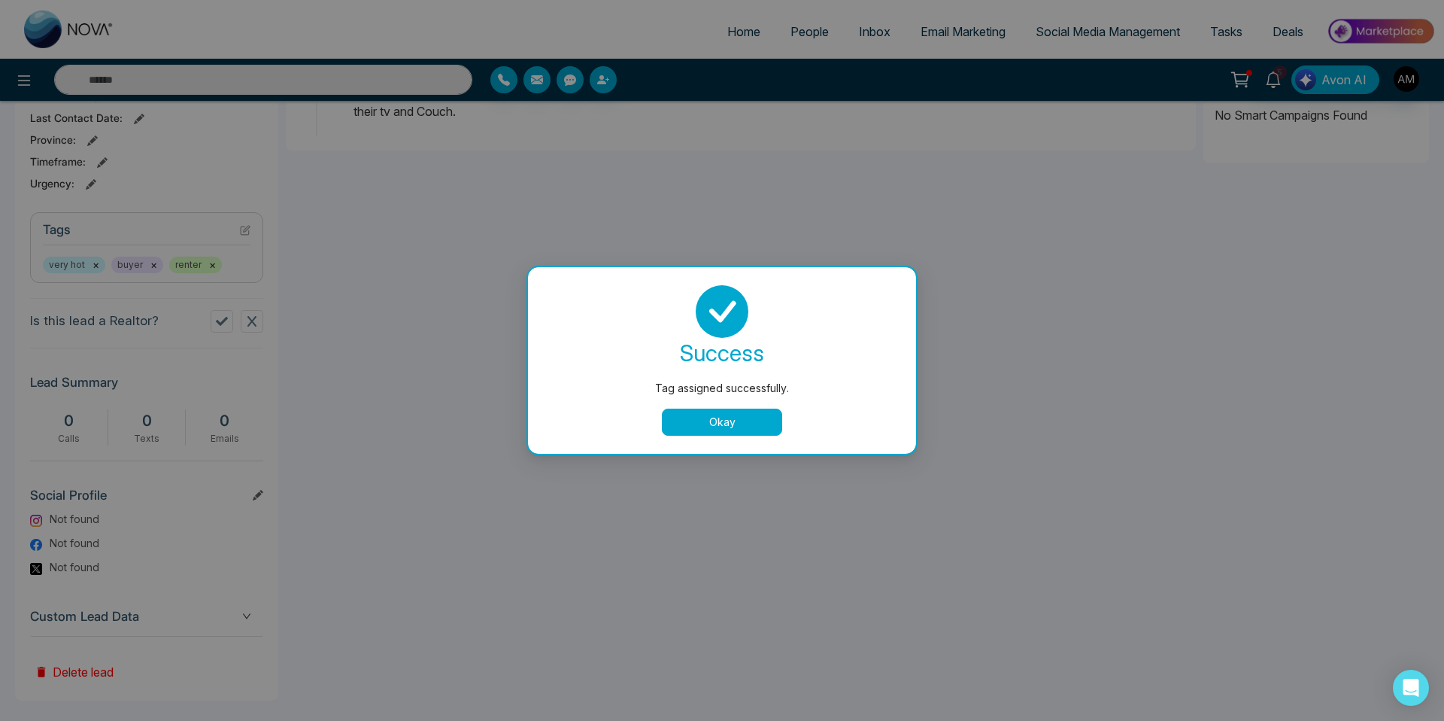
click at [717, 378] on button "Okay" at bounding box center [722, 422] width 120 height 27
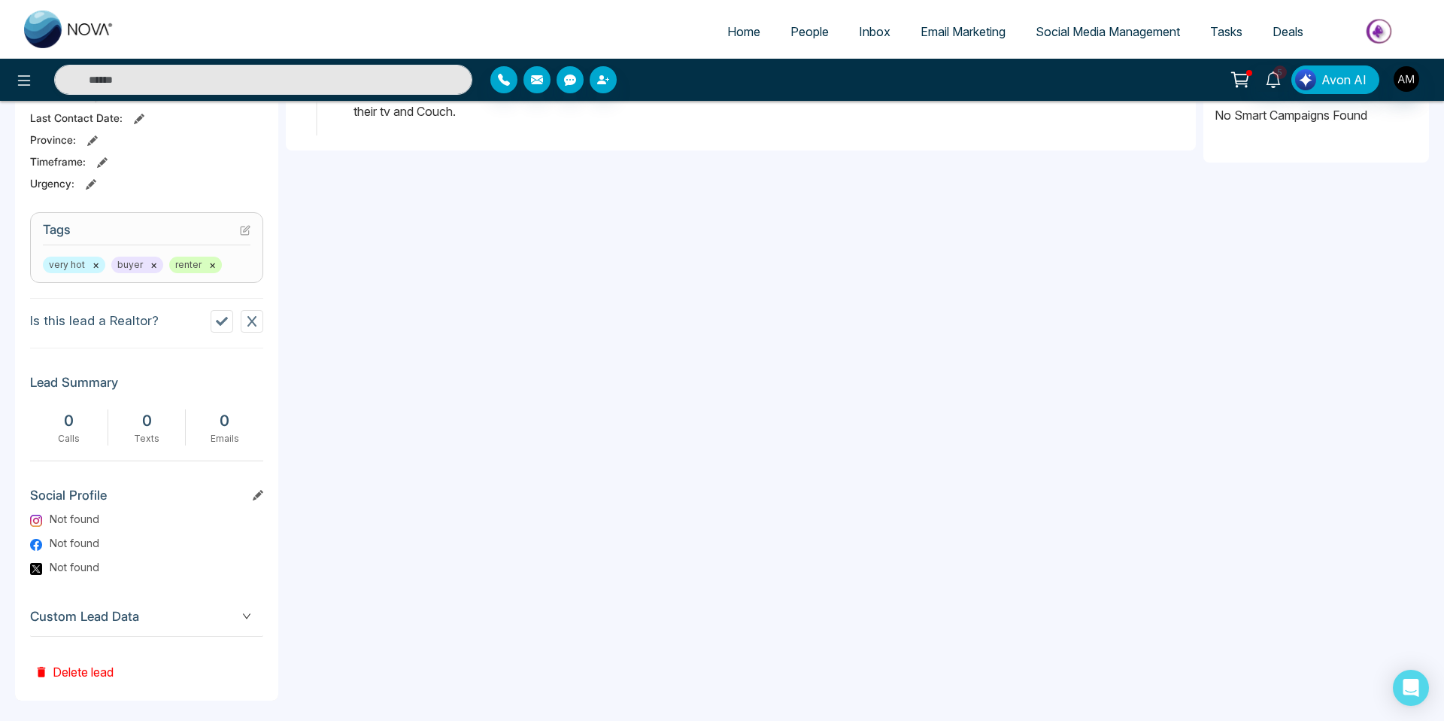
click at [800, 37] on span "People" at bounding box center [810, 31] width 38 height 15
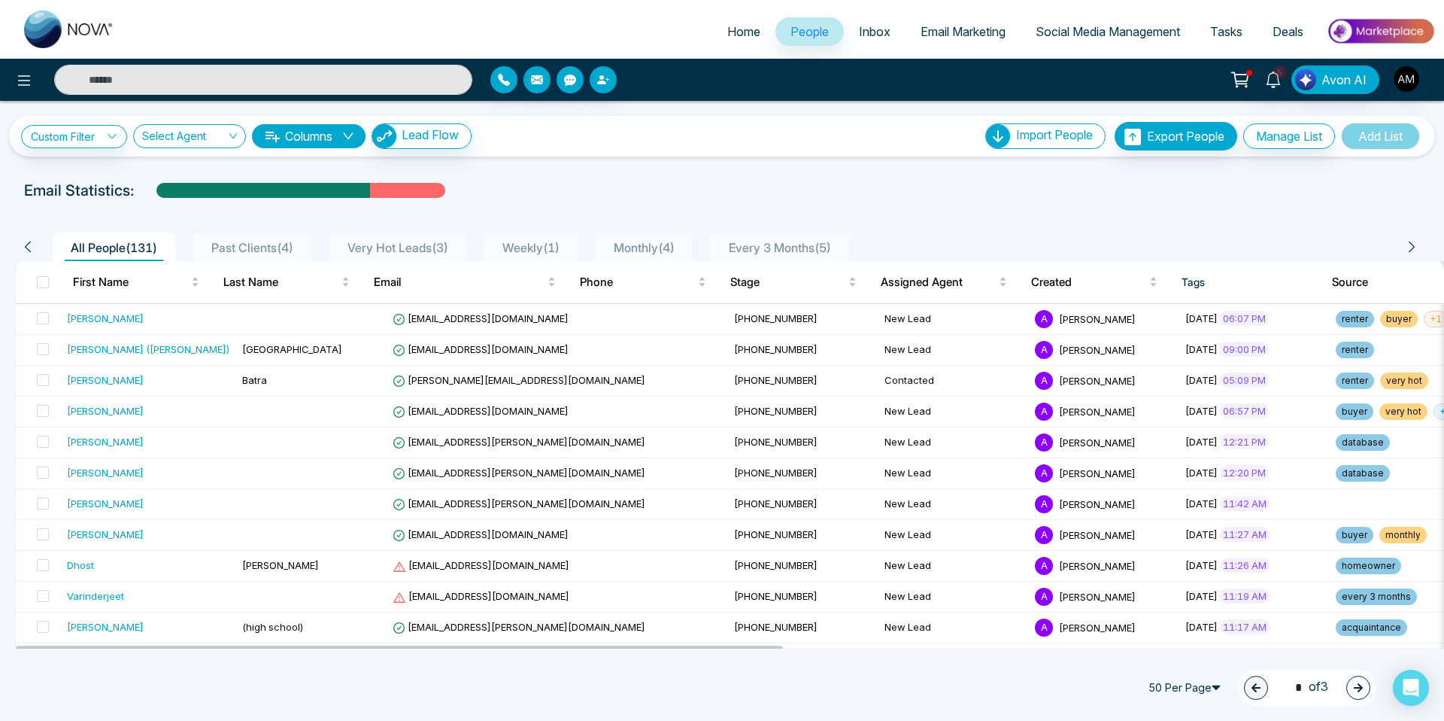
click at [536, 253] on span "Weekly ( 1 )" at bounding box center [531, 247] width 69 height 15
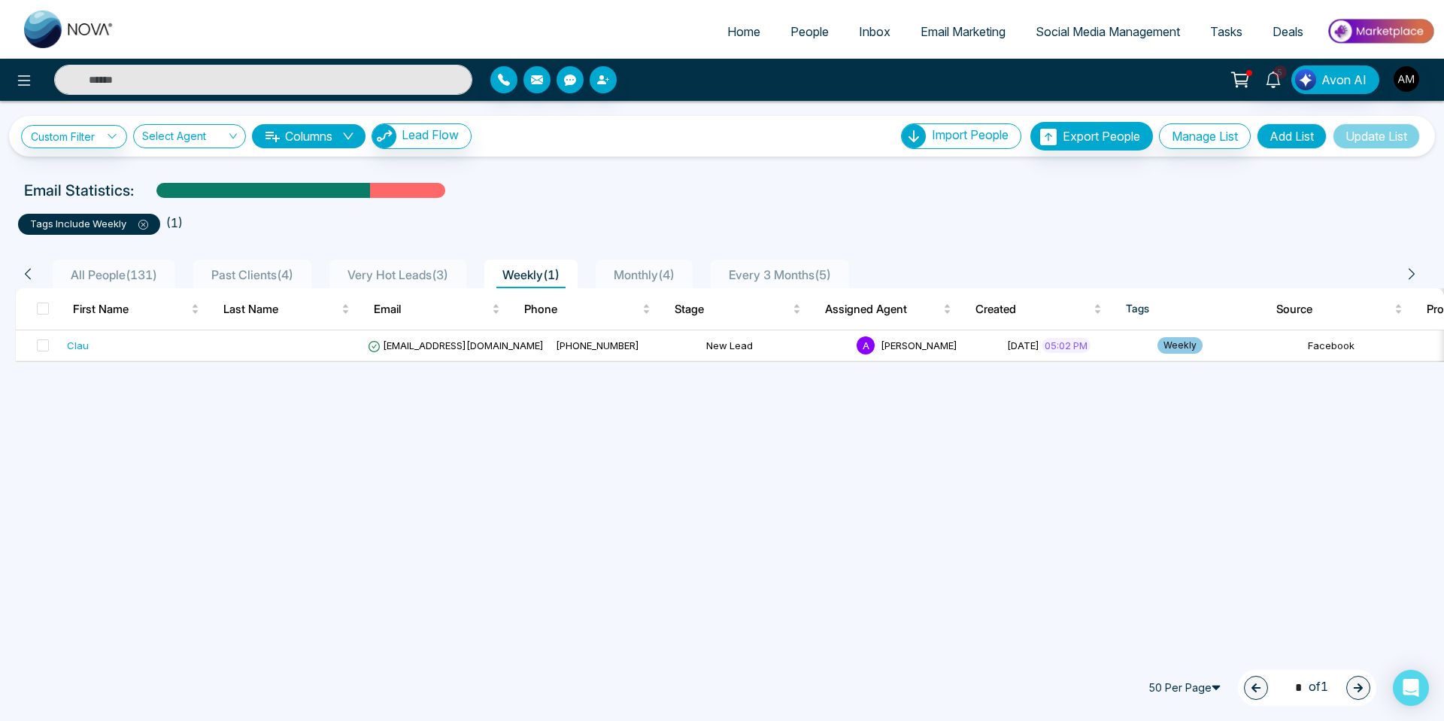
click at [217, 272] on span "Past Clients ( 4 )" at bounding box center [252, 274] width 94 height 15
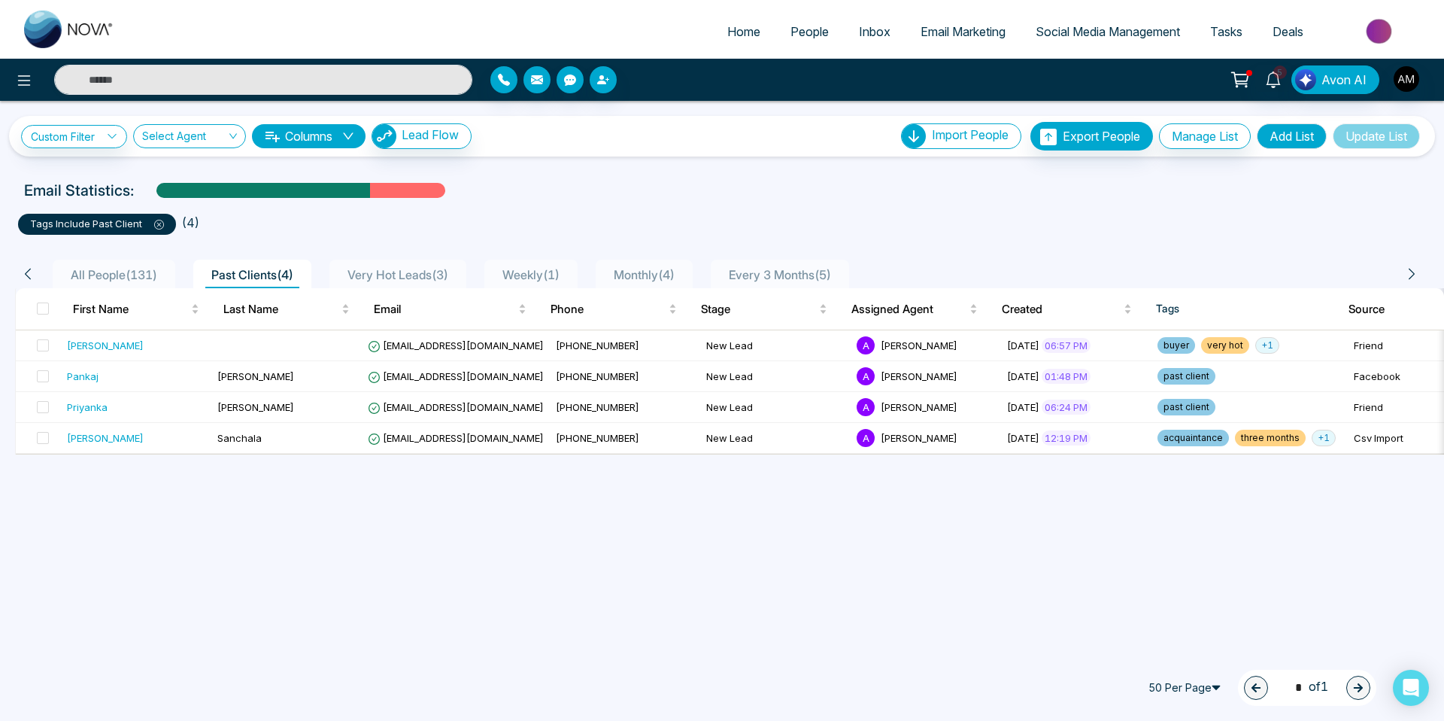
click at [378, 263] on li "Very Hot Leads ( 3 )" at bounding box center [398, 274] width 137 height 29
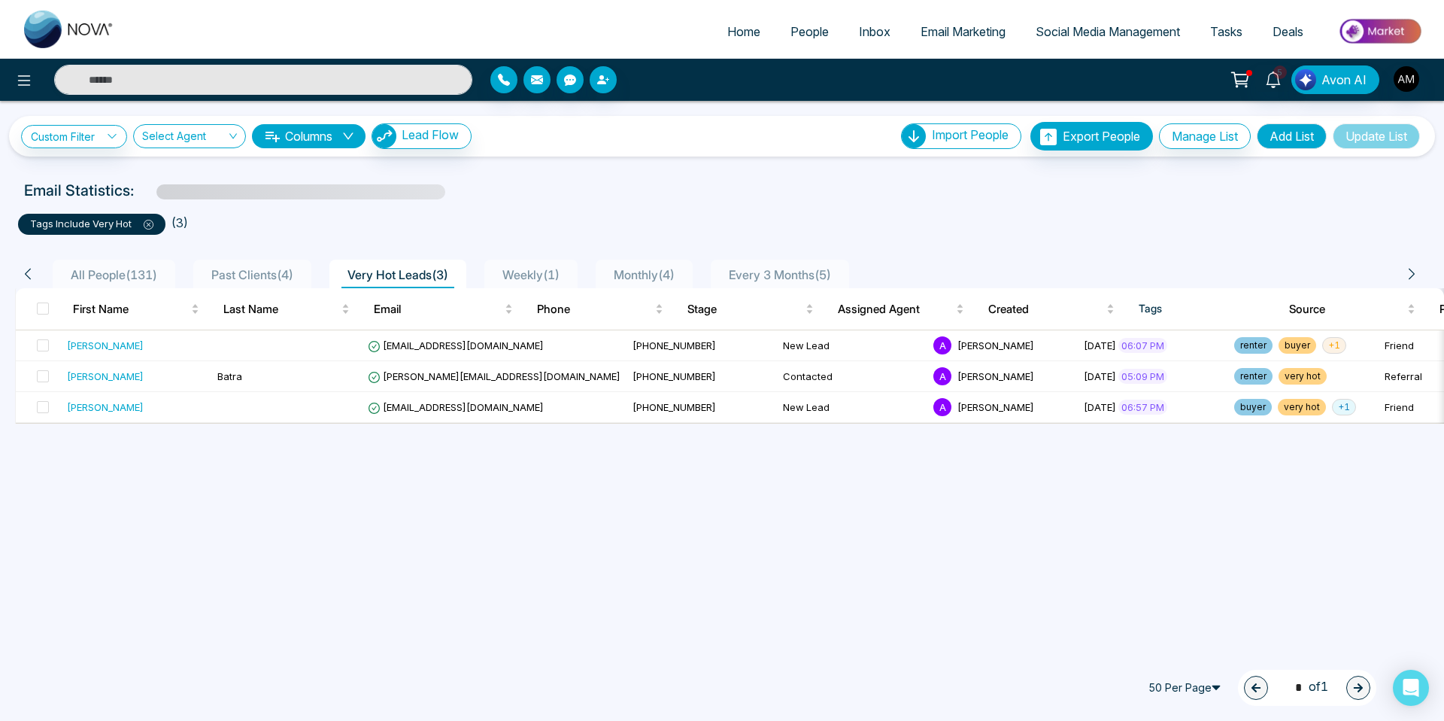
click at [524, 271] on span "Weekly ( 1 )" at bounding box center [531, 274] width 69 height 15
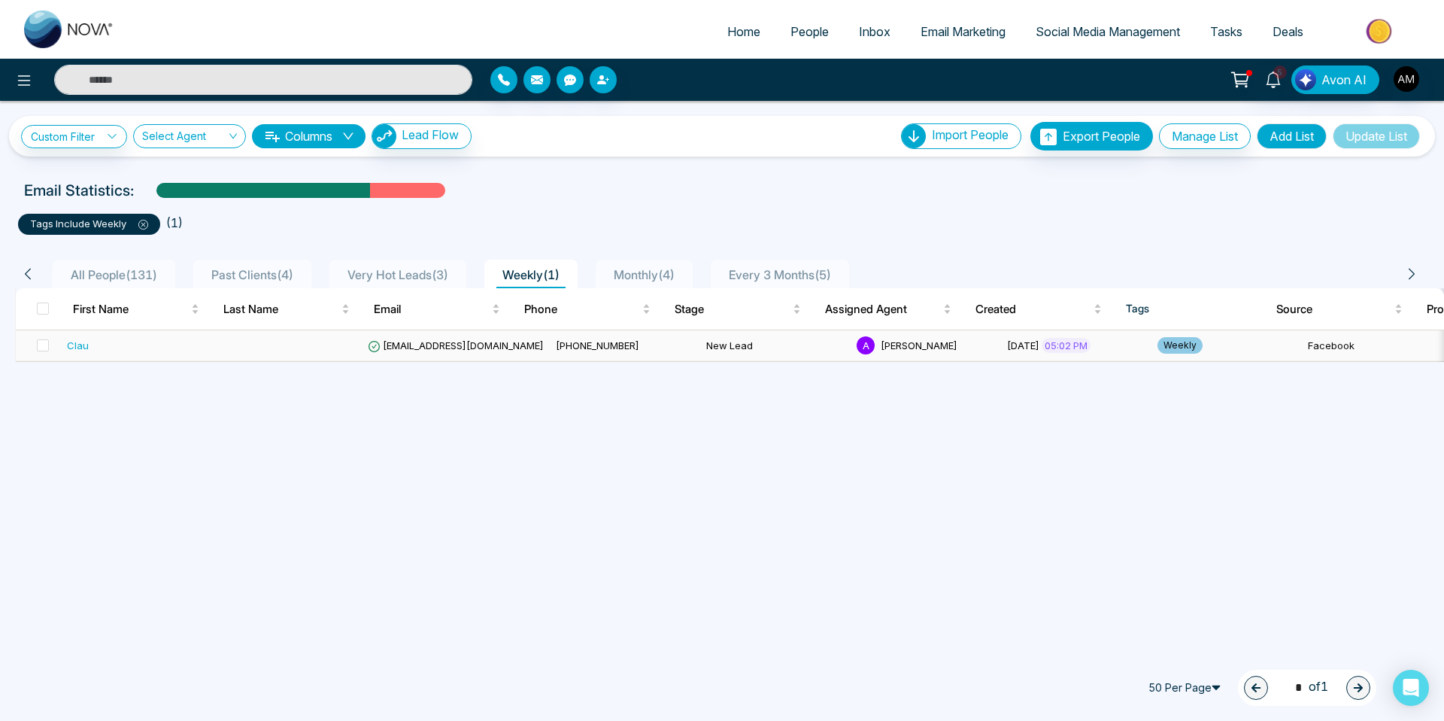
click at [153, 342] on div "Clau" at bounding box center [136, 345] width 138 height 15
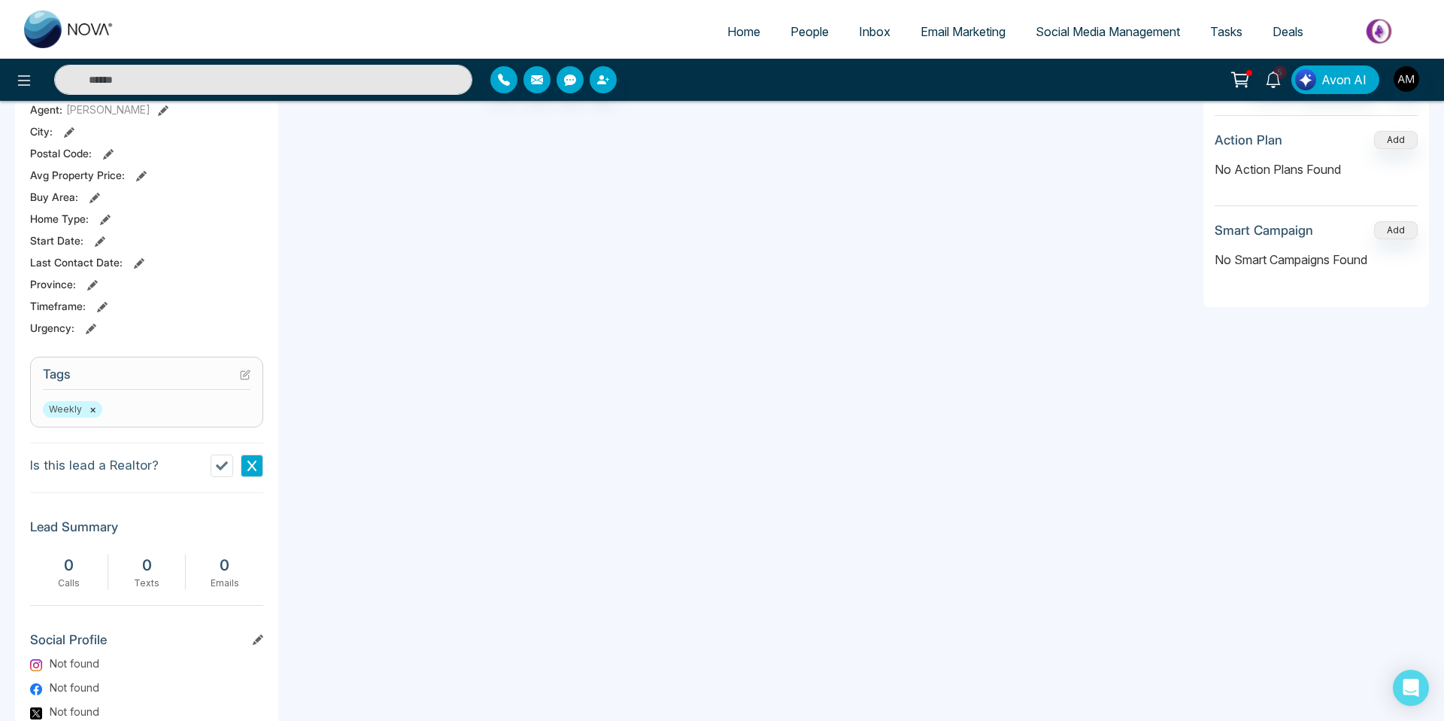
scroll to position [386, 0]
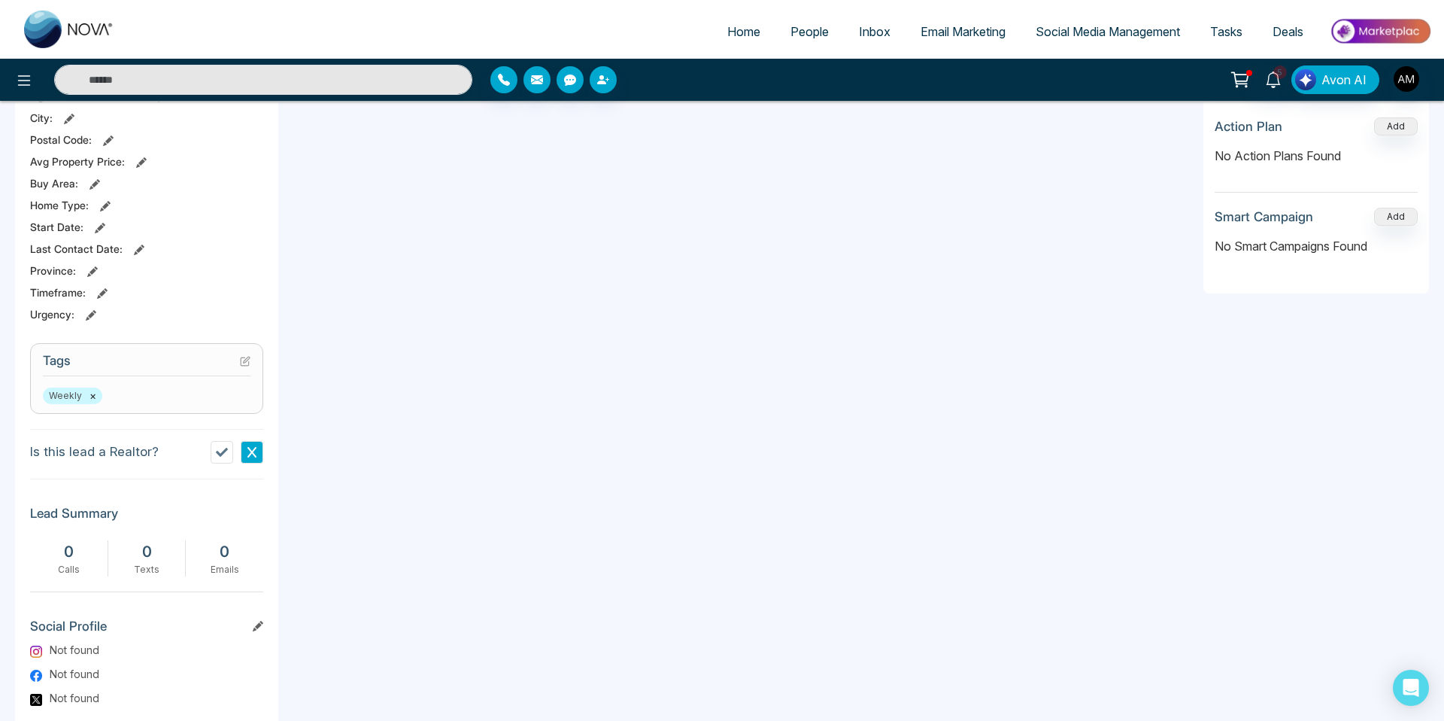
click at [104, 378] on div "Weekly ×" at bounding box center [147, 395] width 208 height 17
click at [86, 378] on span "Weekly ×" at bounding box center [72, 395] width 59 height 17
click at [90, 378] on button "×" at bounding box center [93, 396] width 7 height 14
click at [248, 360] on icon at bounding box center [245, 361] width 11 height 11
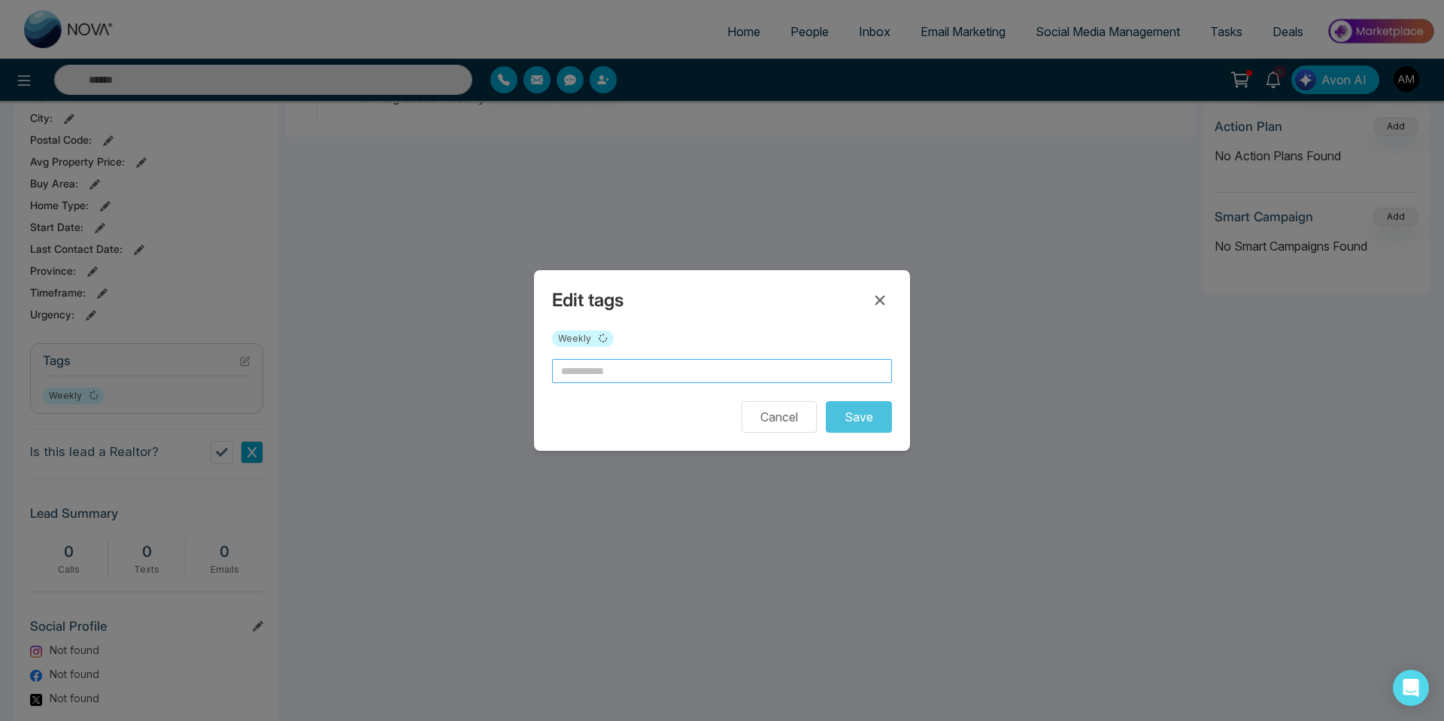
click at [563, 374] on input "text" at bounding box center [722, 371] width 340 height 24
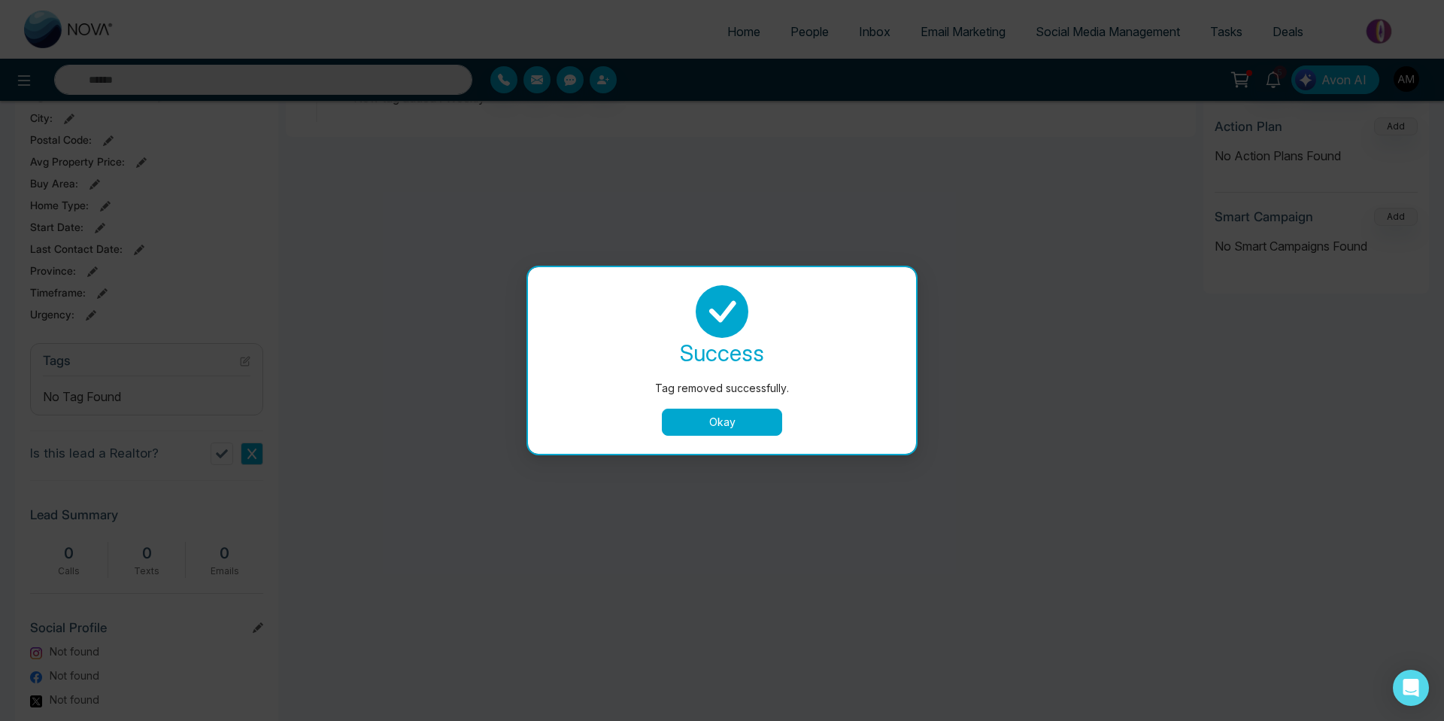
click at [706, 378] on div "success Tag removed successfully. Okay" at bounding box center [722, 360] width 388 height 187
click at [697, 378] on button "Okay" at bounding box center [722, 422] width 120 height 27
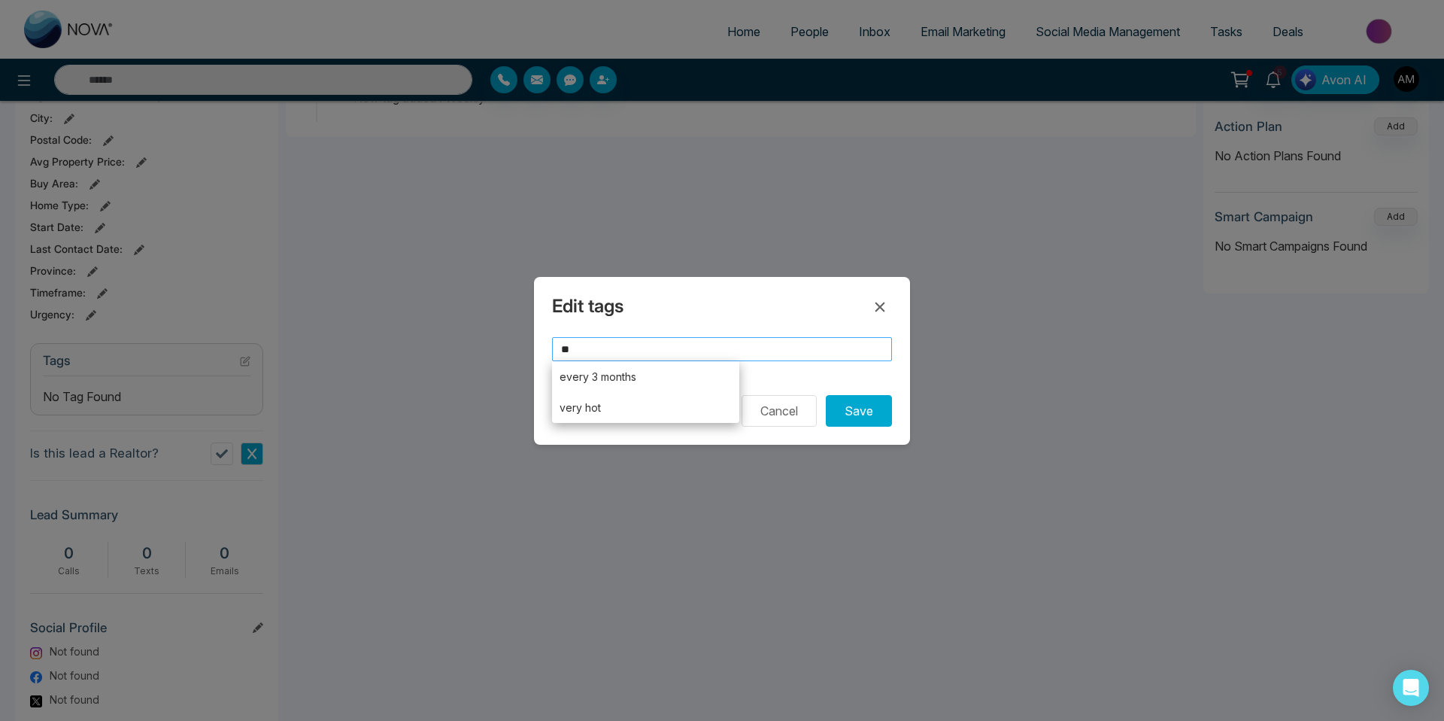
click at [603, 343] on input "**" at bounding box center [722, 349] width 340 height 24
type input "********"
click at [618, 378] on li "very hot" at bounding box center [645, 407] width 187 height 31
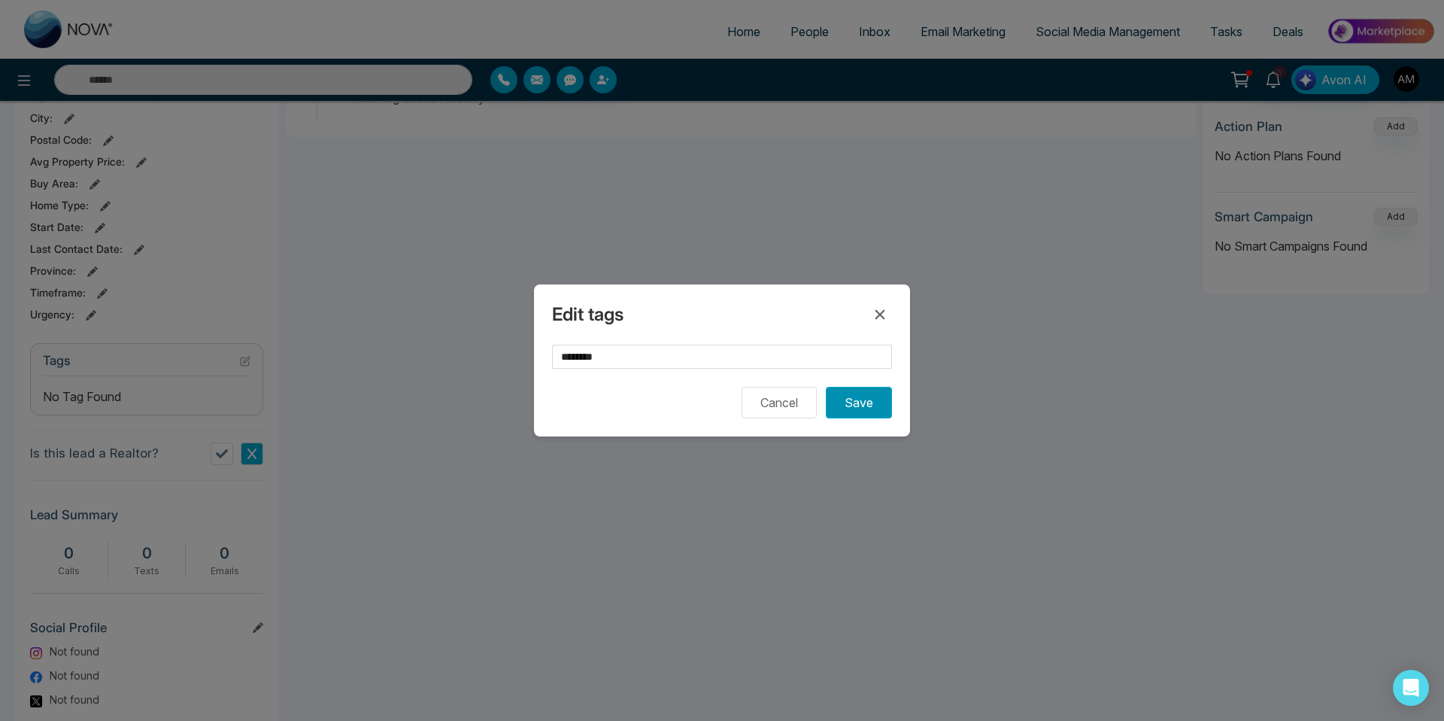
click at [870, 378] on button "Save" at bounding box center [859, 403] width 66 height 32
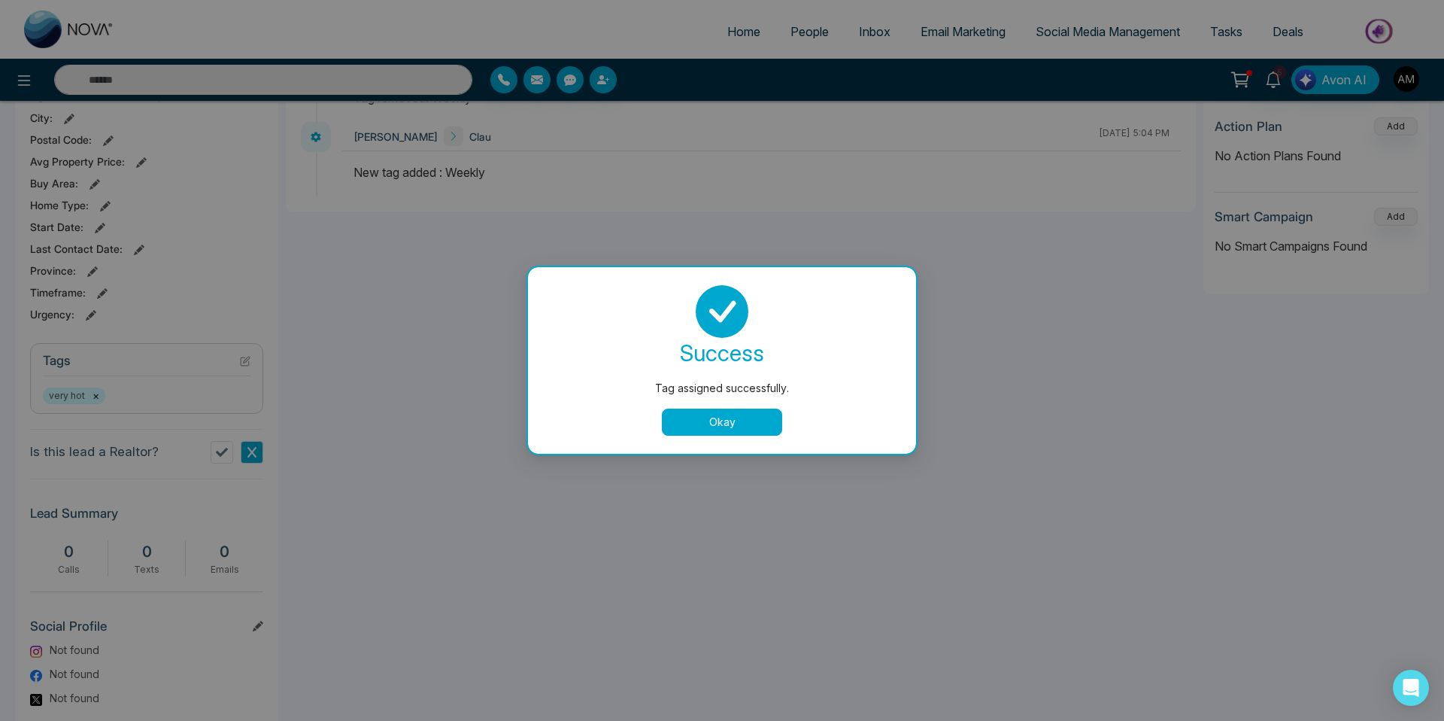
click at [703, 378] on button "Okay" at bounding box center [722, 422] width 120 height 27
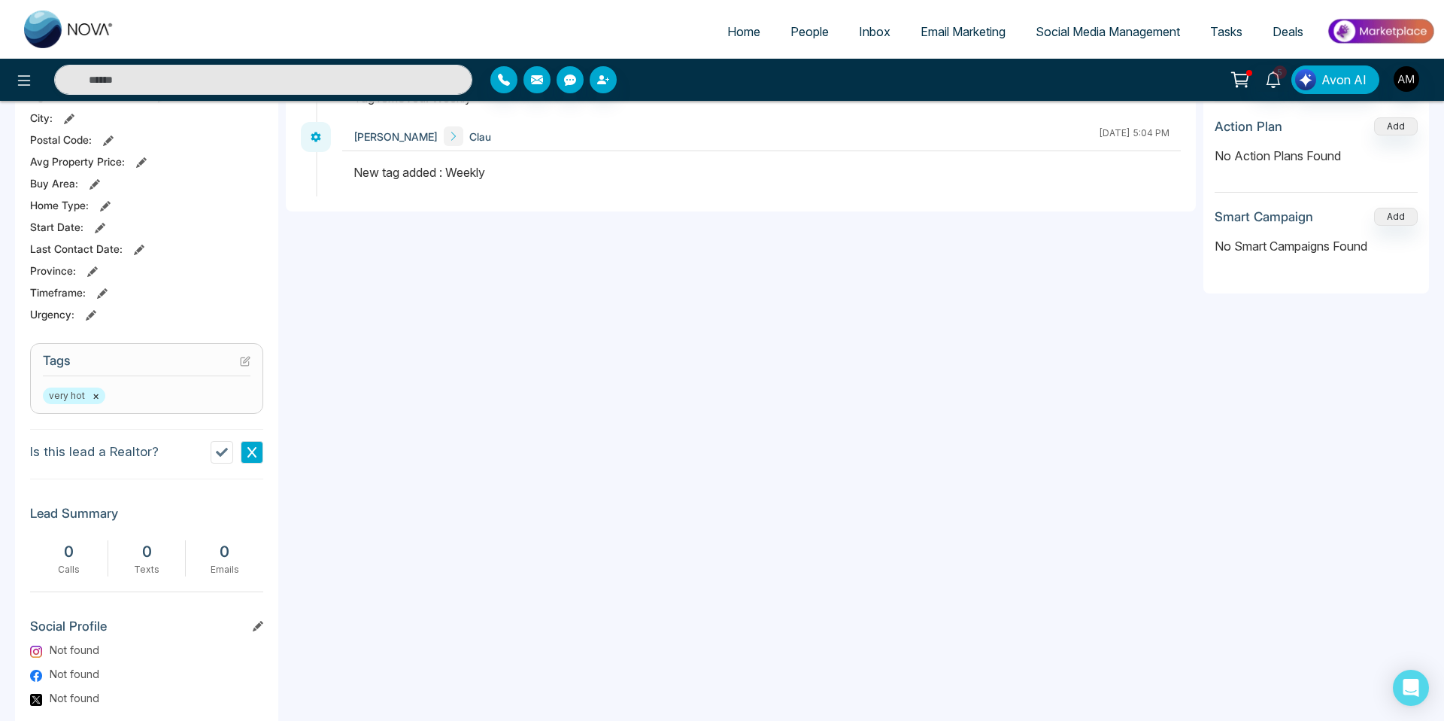
click at [776, 41] on link "People" at bounding box center [810, 31] width 68 height 29
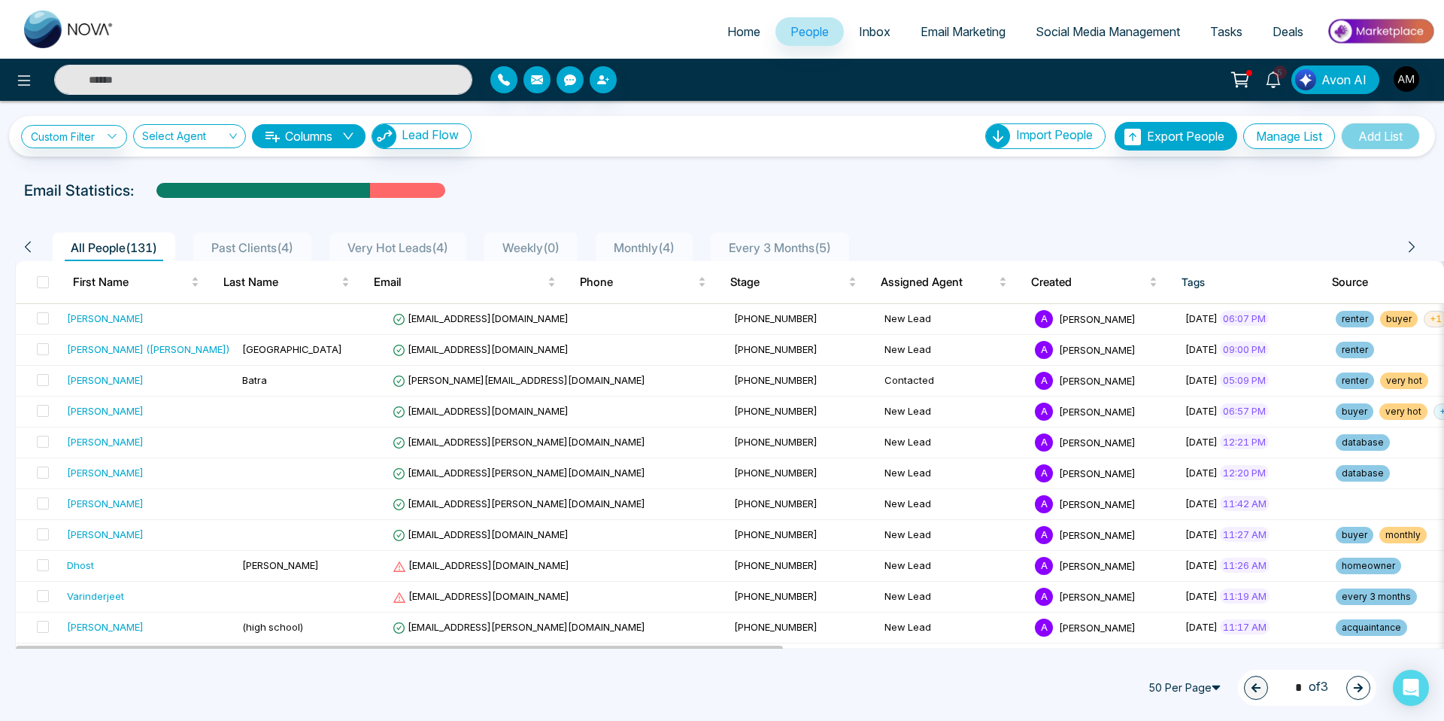
click at [376, 240] on span "Very Hot Leads ( 4 )" at bounding box center [398, 247] width 113 height 15
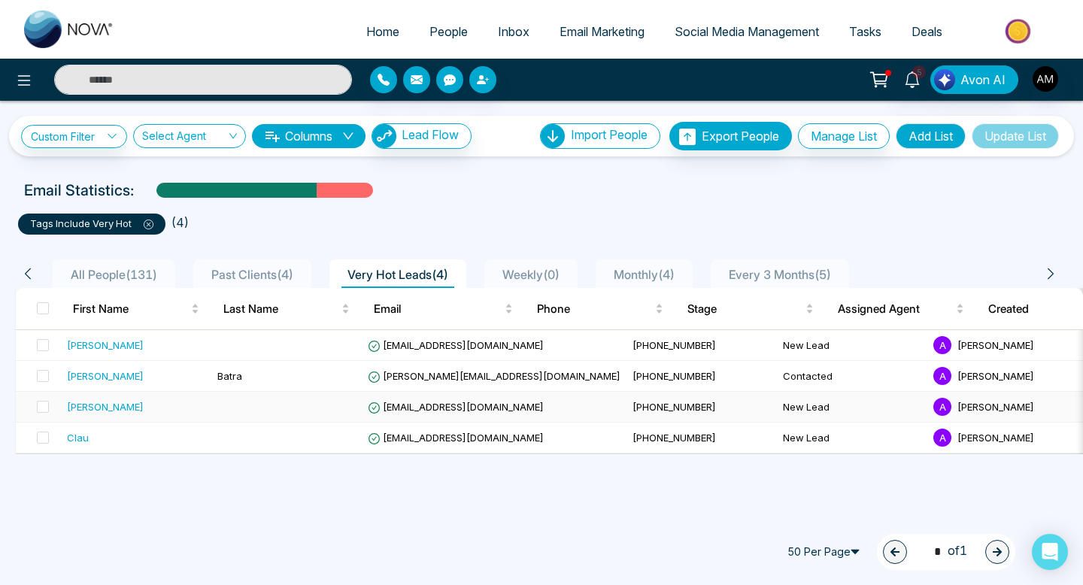
click at [125, 378] on div "[PERSON_NAME]" at bounding box center [136, 406] width 138 height 15
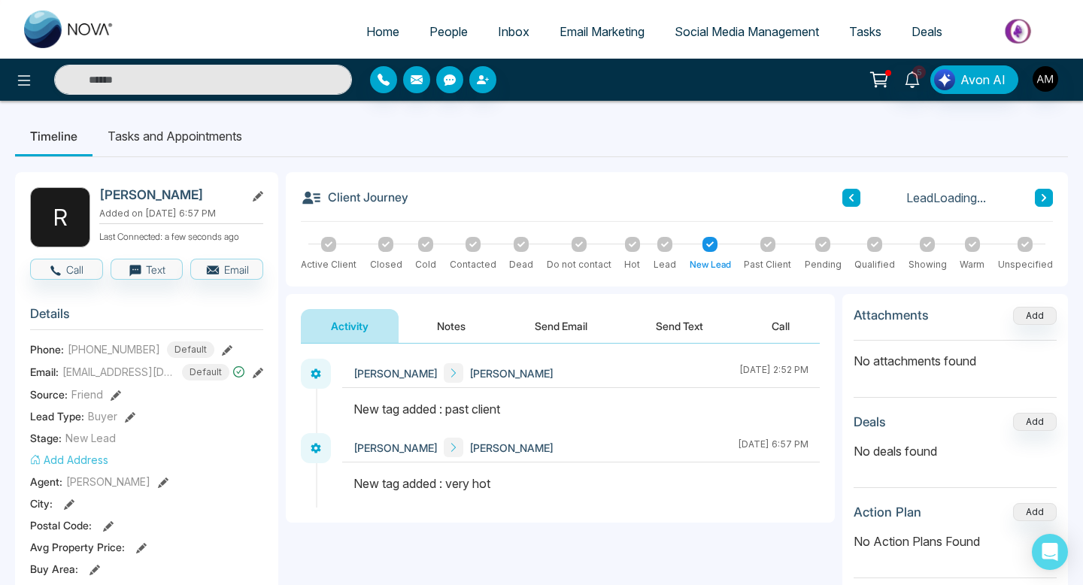
click at [450, 323] on button "Notes" at bounding box center [451, 326] width 89 height 34
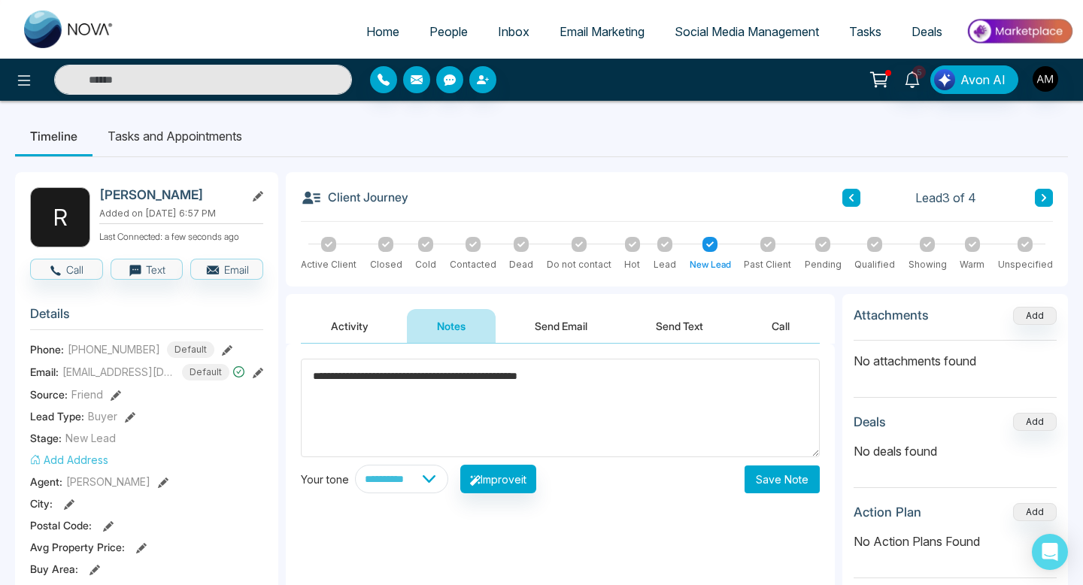
paste textarea "**********"
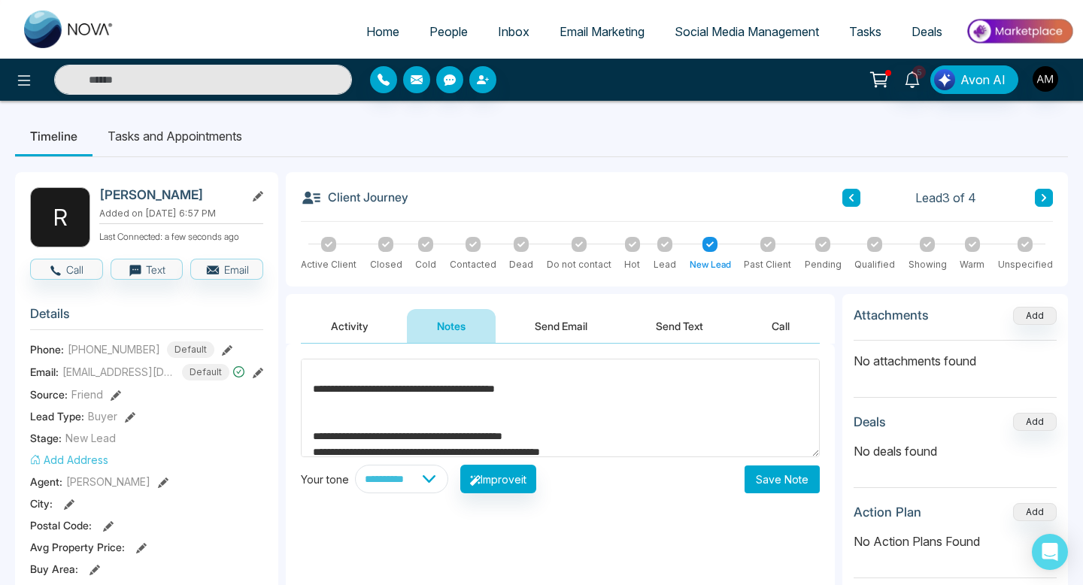
scroll to position [20, 0]
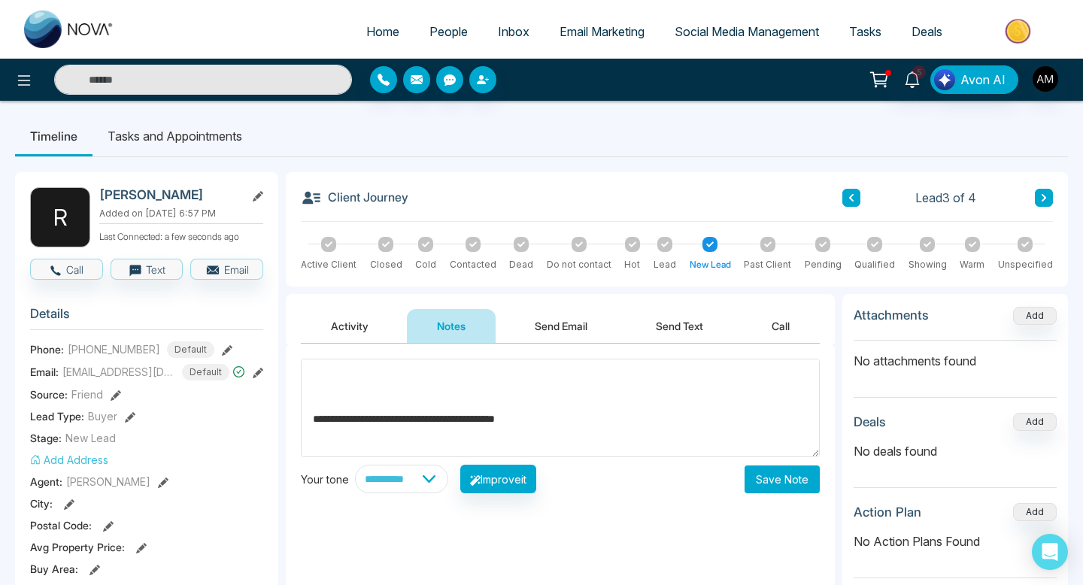
click at [546, 378] on textarea "**********" at bounding box center [560, 408] width 519 height 99
click at [519, 378] on textarea "**********" at bounding box center [560, 408] width 519 height 99
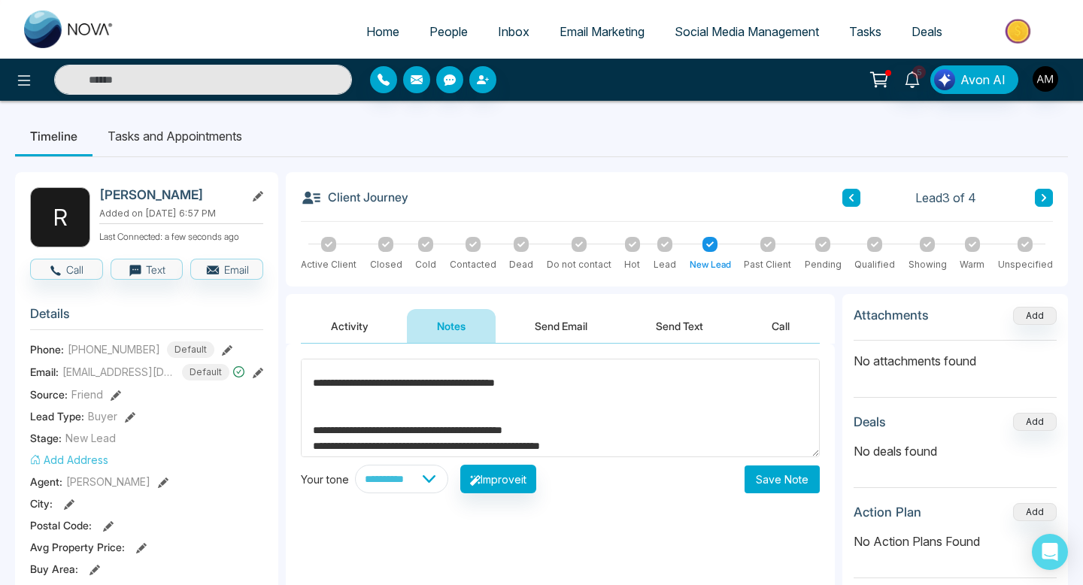
scroll to position [13, 0]
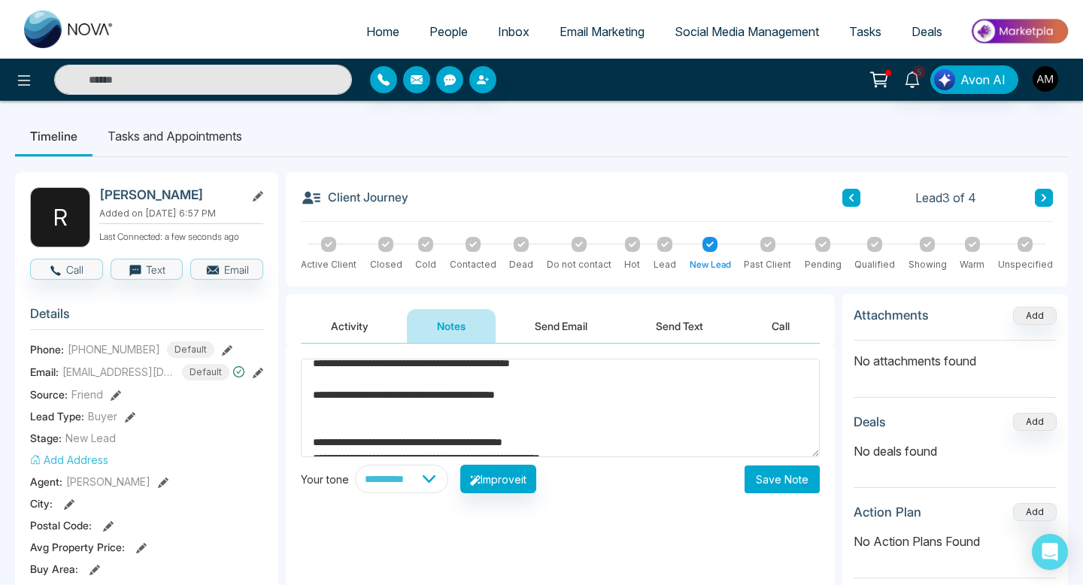
click at [540, 378] on textarea "**********" at bounding box center [560, 408] width 519 height 99
drag, startPoint x: 329, startPoint y: 378, endPoint x: 375, endPoint y: 400, distance: 51.1
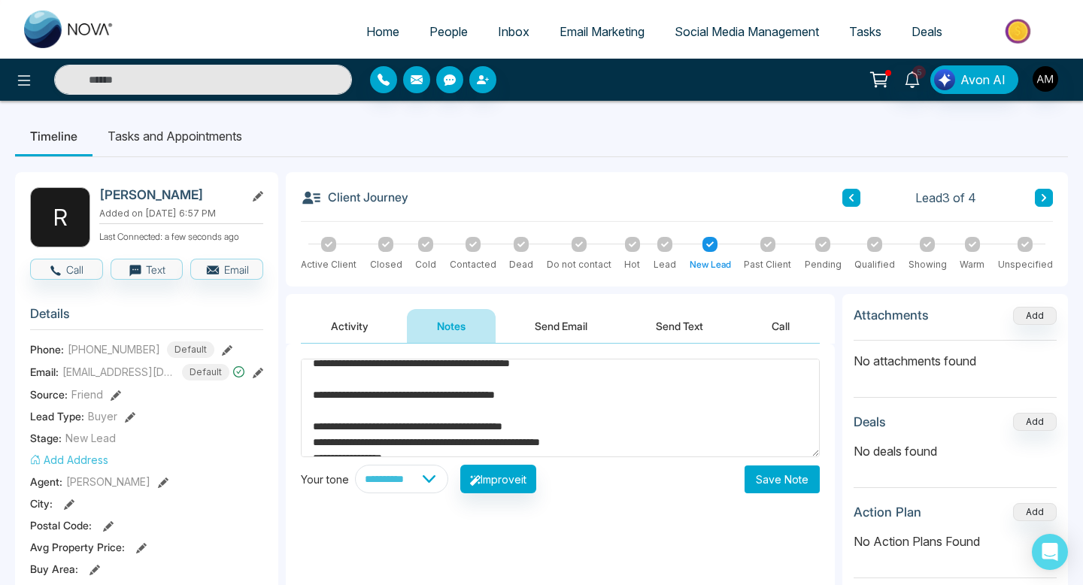
click at [375, 378] on textarea "**********" at bounding box center [560, 408] width 519 height 99
click at [442, 378] on textarea "**********" at bounding box center [560, 408] width 519 height 99
drag, startPoint x: 378, startPoint y: 393, endPoint x: 478, endPoint y: 393, distance: 99.3
click at [478, 378] on textarea "**********" at bounding box center [560, 408] width 519 height 99
click at [510, 378] on textarea "**********" at bounding box center [560, 408] width 519 height 99
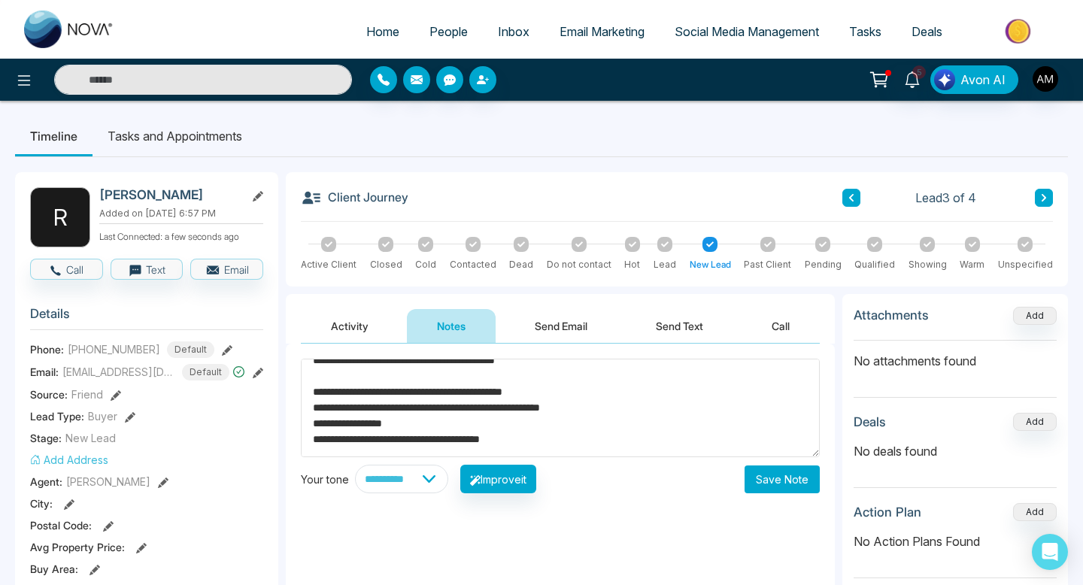
scroll to position [0, 0]
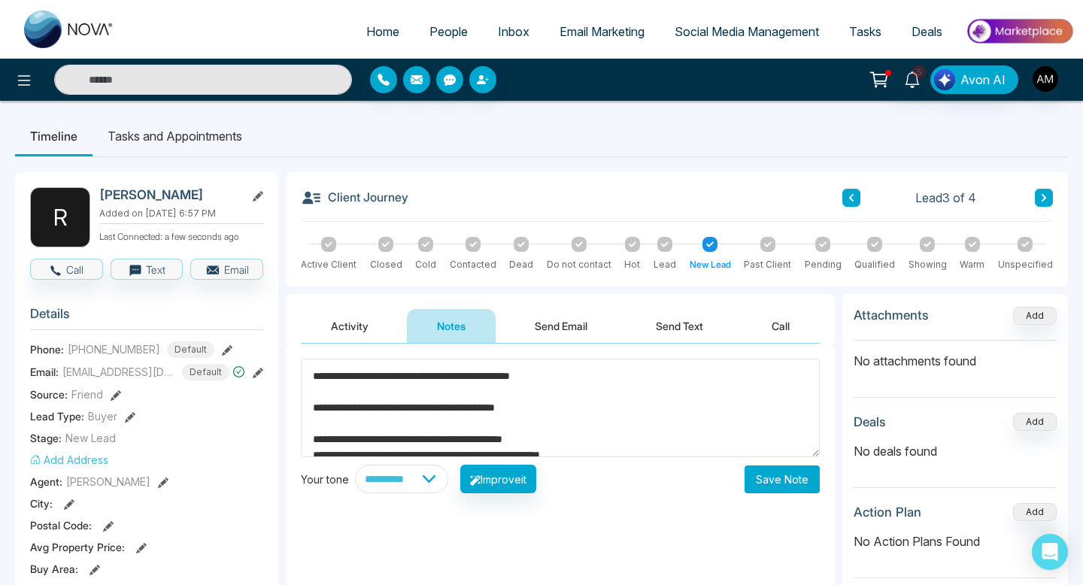
drag, startPoint x: 579, startPoint y: 406, endPoint x: 272, endPoint y: 405, distance: 306.9
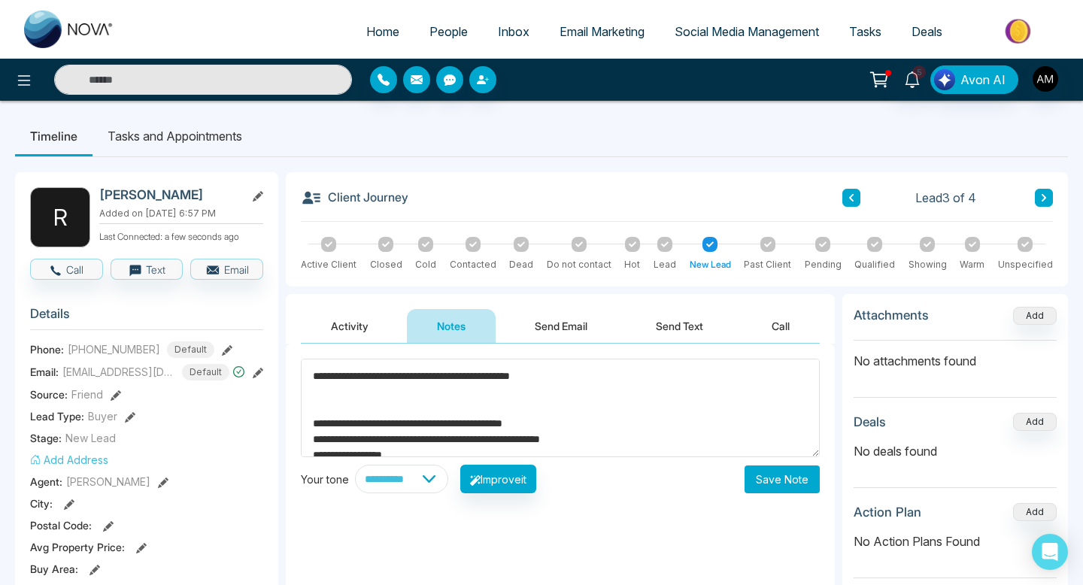
type textarea "**********"
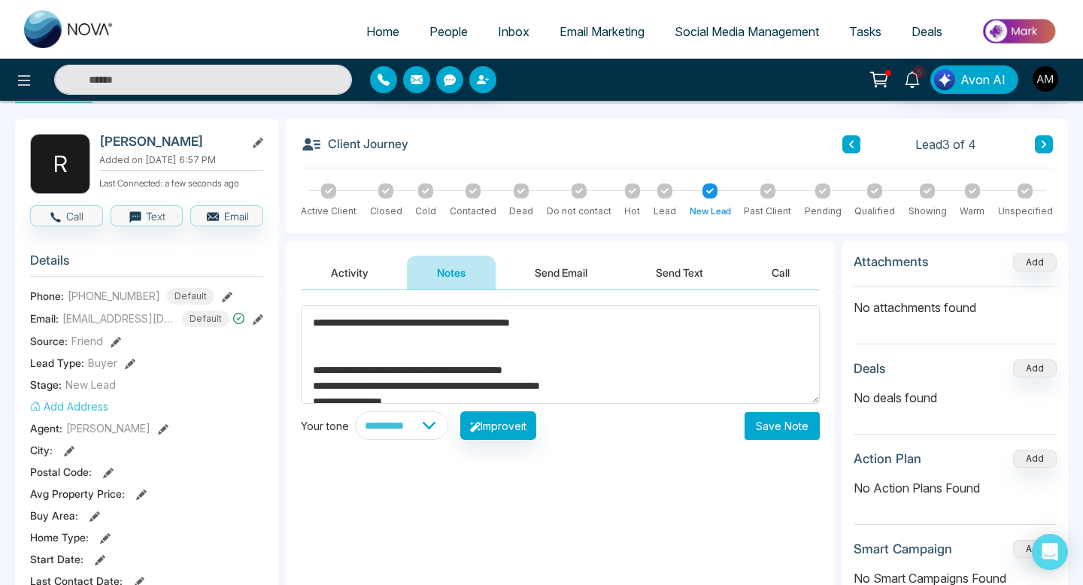
scroll to position [78, 0]
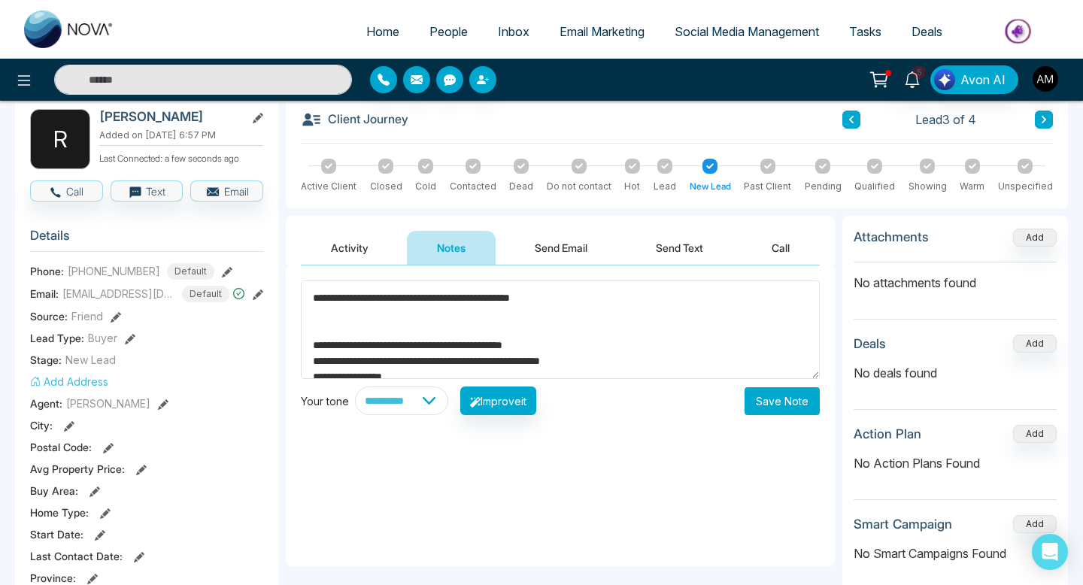
click at [779, 378] on button "Save Note" at bounding box center [782, 401] width 75 height 28
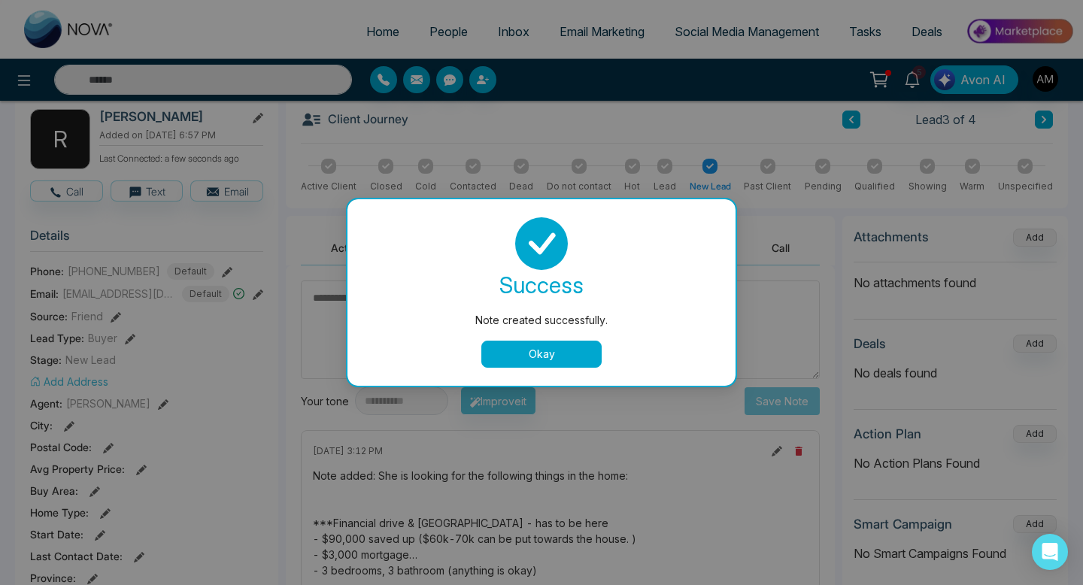
click at [539, 361] on button "Okay" at bounding box center [541, 354] width 120 height 27
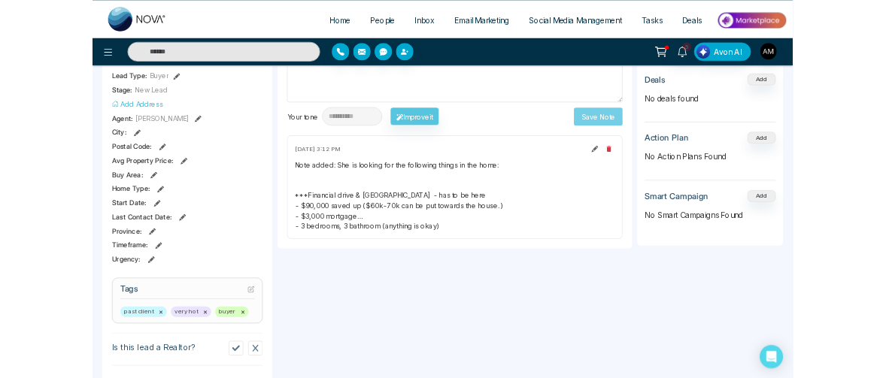
scroll to position [307, 0]
